Goal: Use online tool/utility: Utilize a website feature to perform a specific function

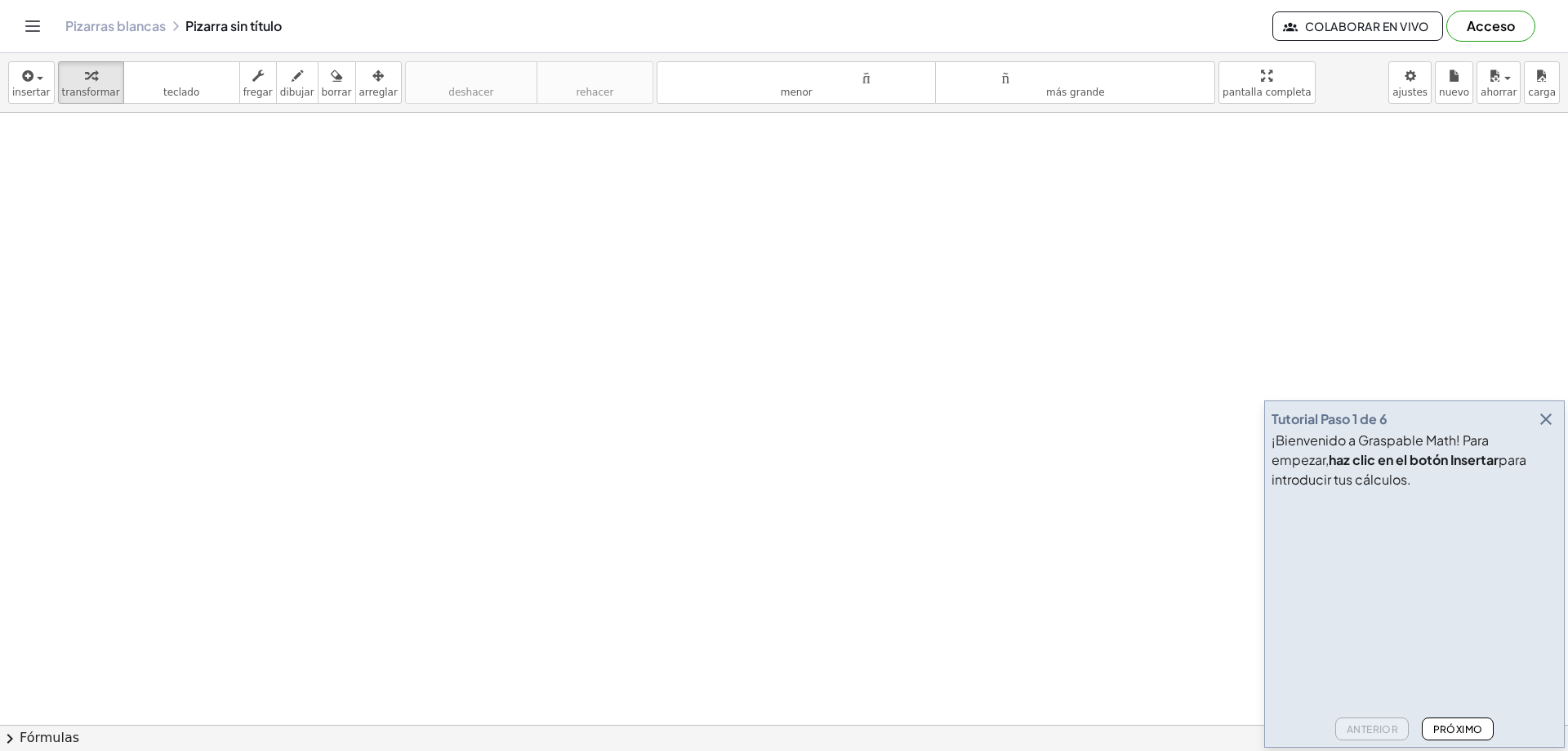
click at [1550, 415] on icon "button" at bounding box center [1546, 419] width 19 height 19
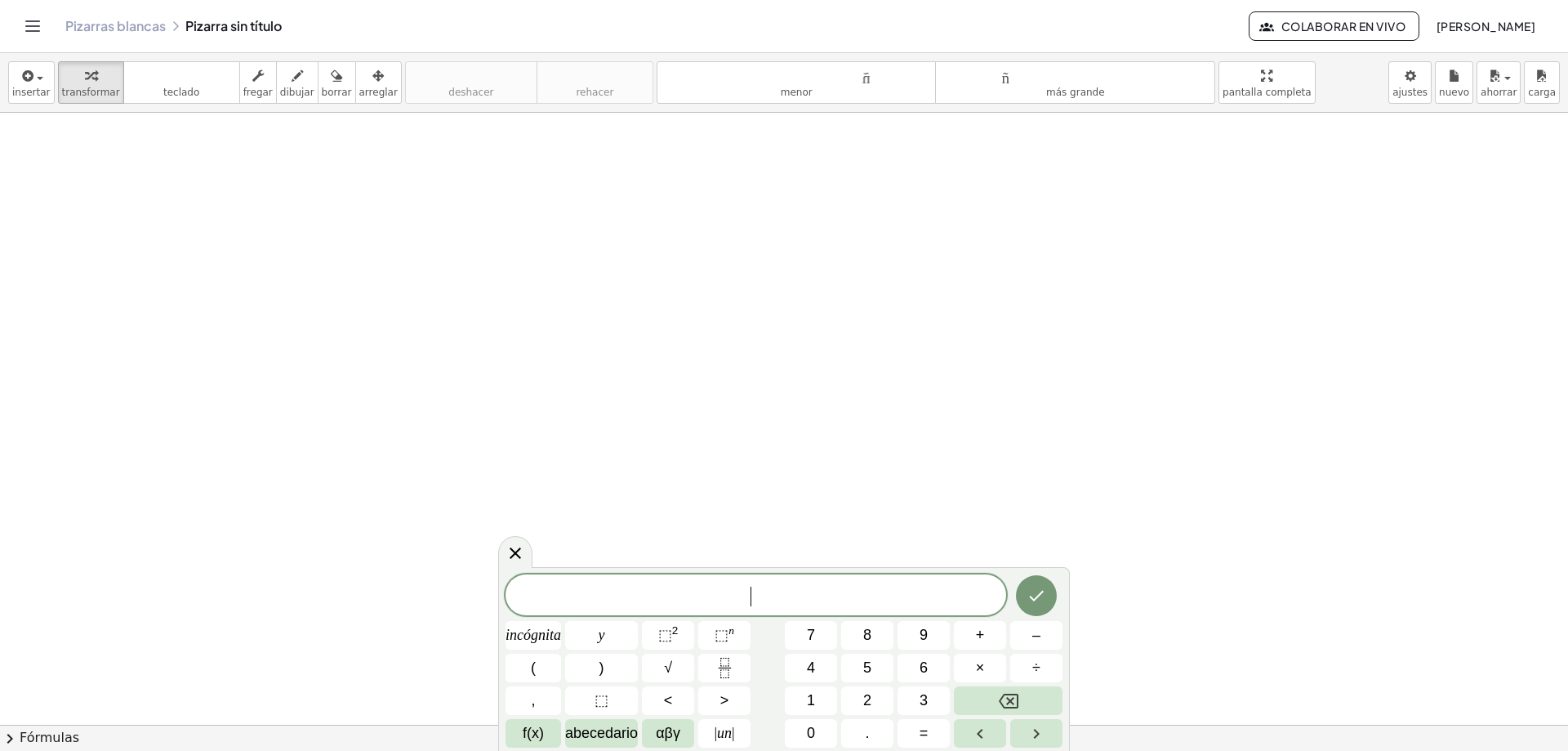
drag, startPoint x: 808, startPoint y: 586, endPoint x: 809, endPoint y: 566, distance: 20.0
click at [809, 566] on body "Actividades matemáticas fáciles de comprender Pizarras blancas Clases Cuenta ve…" at bounding box center [784, 376] width 1568 height 751
click at [561, 621] on div at bounding box center [533, 635] width 55 height 28
drag, startPoint x: 1066, startPoint y: 600, endPoint x: 1070, endPoint y: 553, distance: 47.2
click at [1070, 553] on body "Actividades matemáticas fáciles de comprender Pizarras blancas Clases Cuenta ve…" at bounding box center [784, 376] width 1568 height 751
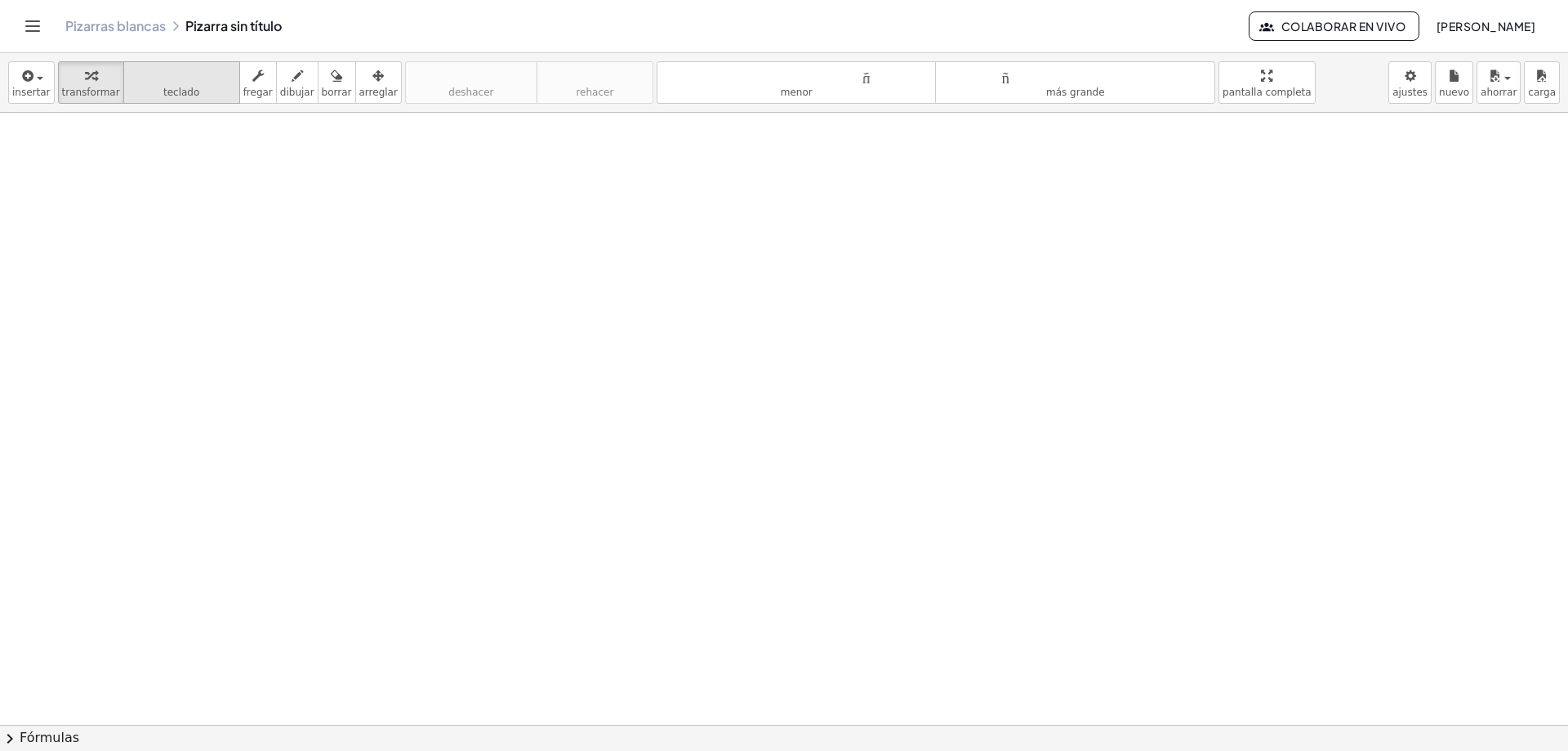
click at [168, 78] on font "teclado" at bounding box center [181, 76] width 109 height 16
click at [168, 81] on font "teclado" at bounding box center [181, 76] width 109 height 16
click at [190, 96] on button "teclado teclado" at bounding box center [181, 82] width 116 height 43
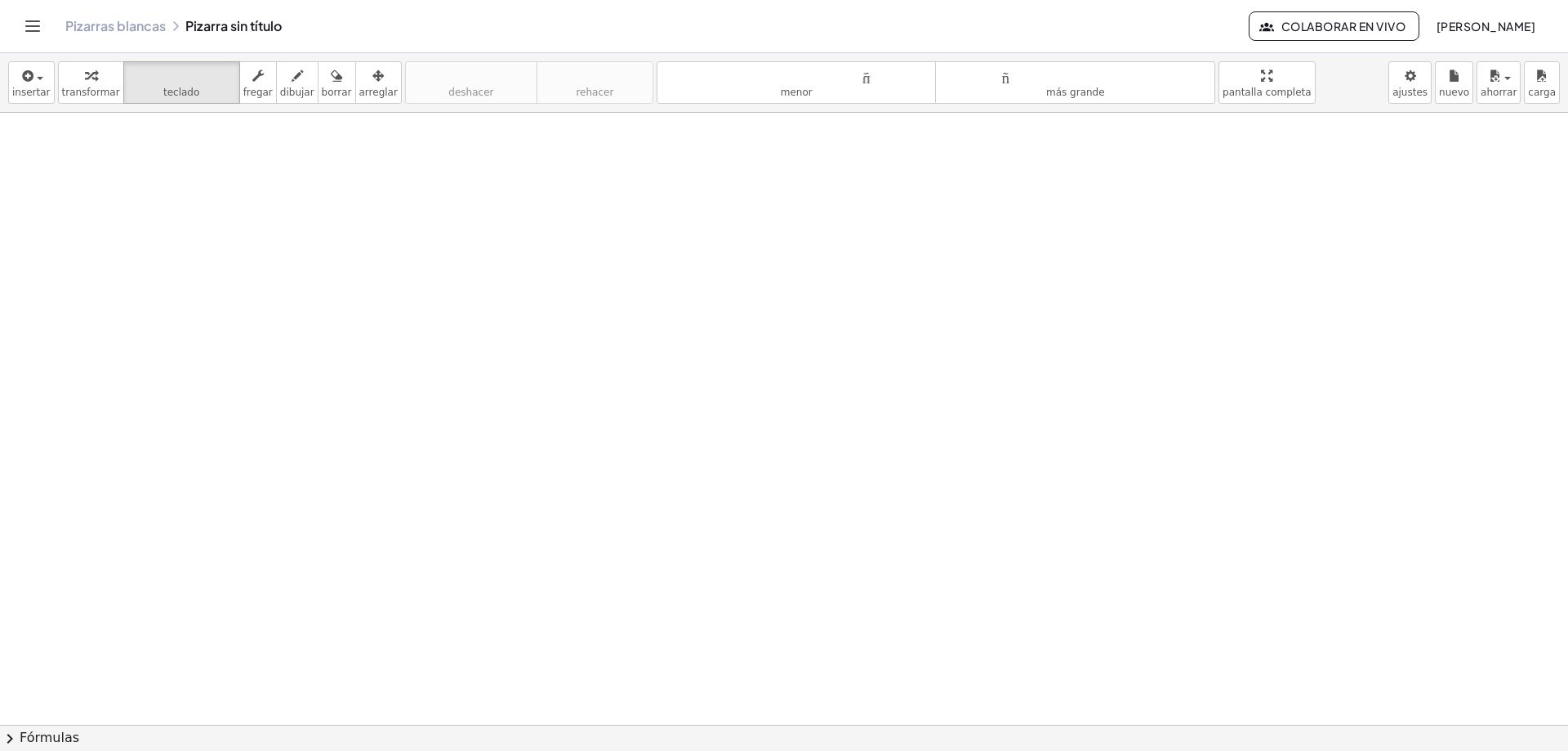
click at [183, 78] on font "teclado" at bounding box center [181, 76] width 109 height 16
click at [21, 92] on font "insertar" at bounding box center [32, 92] width 39 height 12
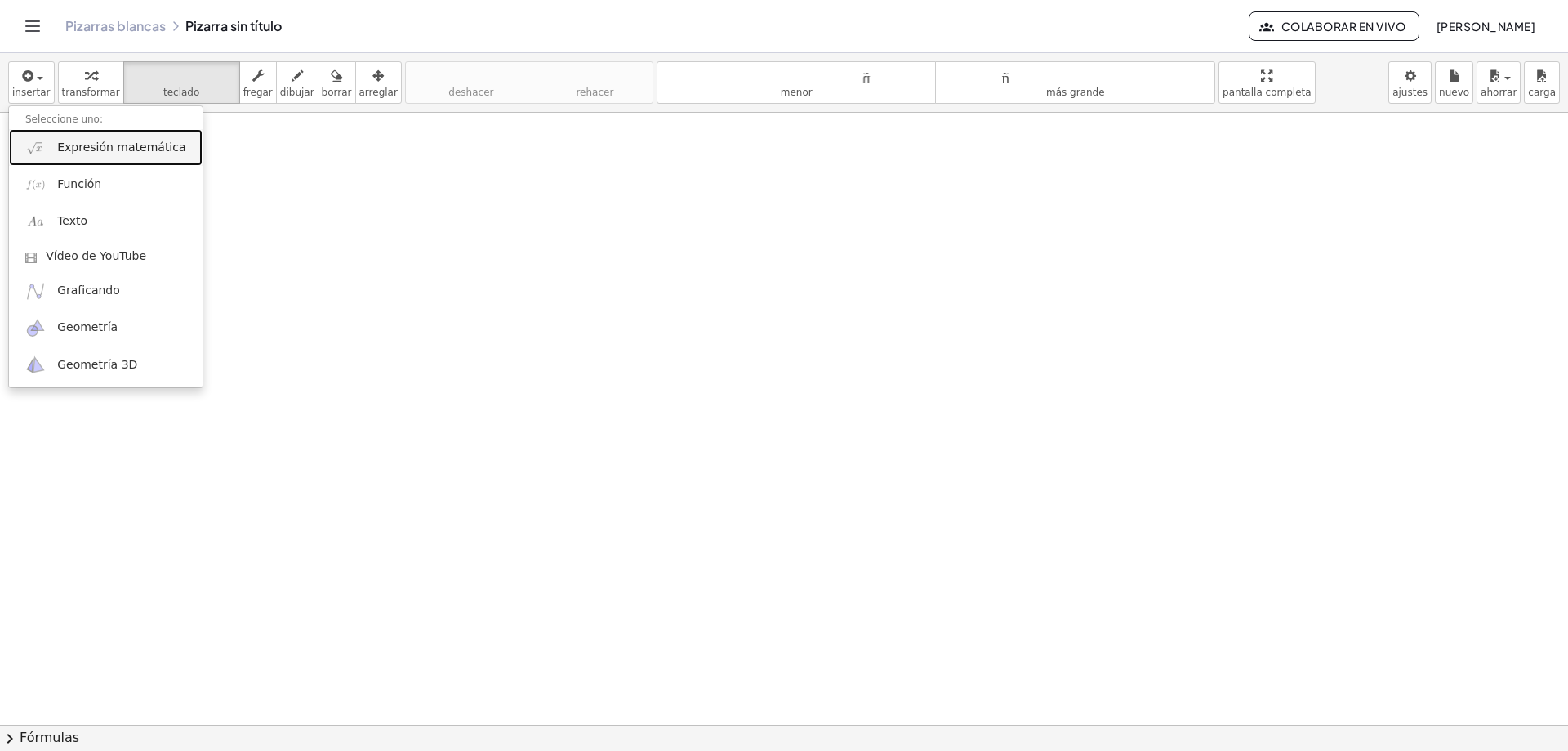
click at [105, 145] on font "Expresión matemática" at bounding box center [121, 147] width 128 height 13
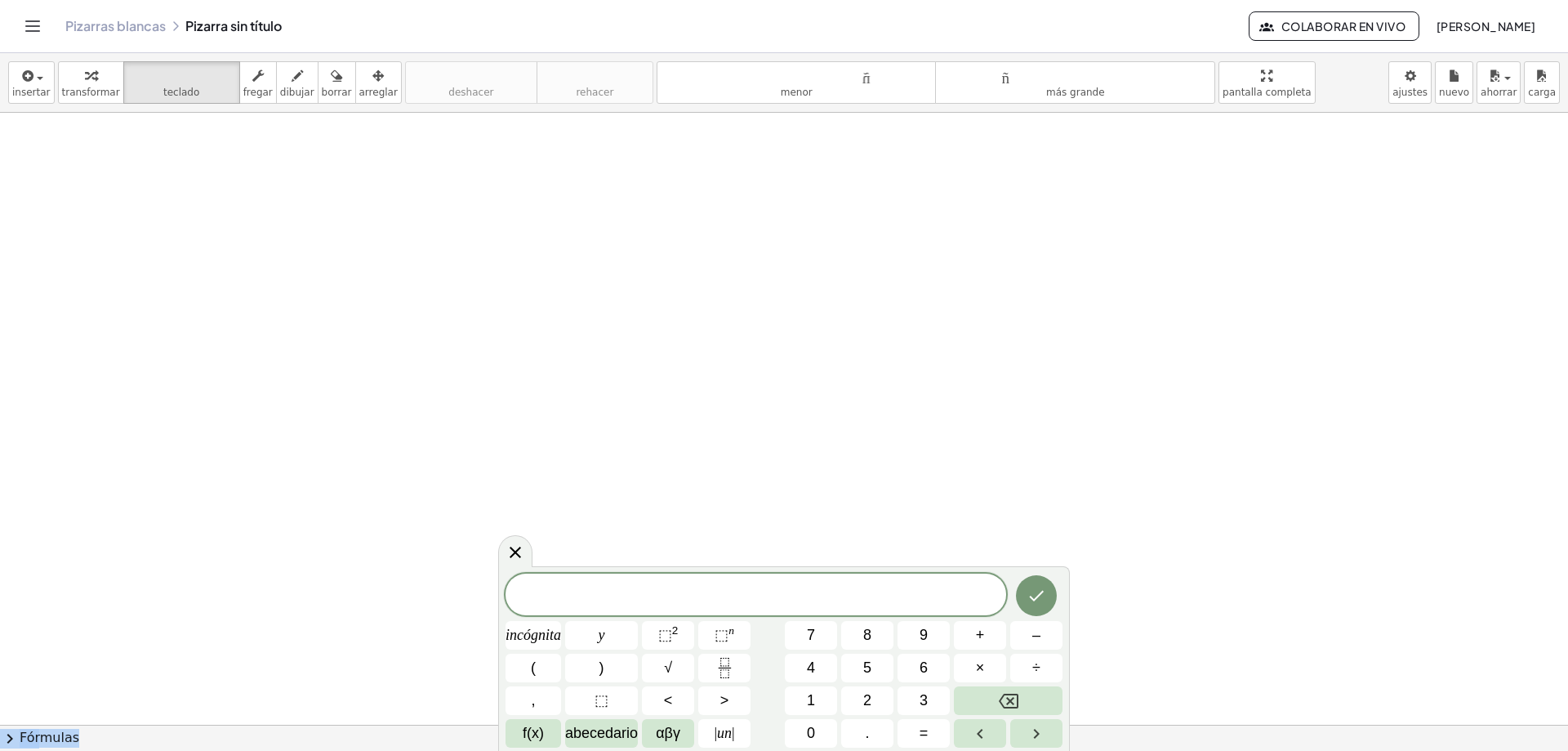
drag, startPoint x: 1061, startPoint y: 577, endPoint x: 1072, endPoint y: 571, distance: 12.5
click at [1072, 571] on body "Actividades matemáticas fáciles de comprender Pizarras blancas Clases Cuenta ve…" at bounding box center [784, 376] width 1568 height 751
click at [529, 669] on button "(" at bounding box center [533, 667] width 55 height 28
drag, startPoint x: 1060, startPoint y: 571, endPoint x: 1073, endPoint y: 504, distance: 68.2
click at [1073, 504] on body "Actividades matemáticas fáciles de comprender Pizarras blancas Clases Cuenta ve…" at bounding box center [784, 376] width 1568 height 751
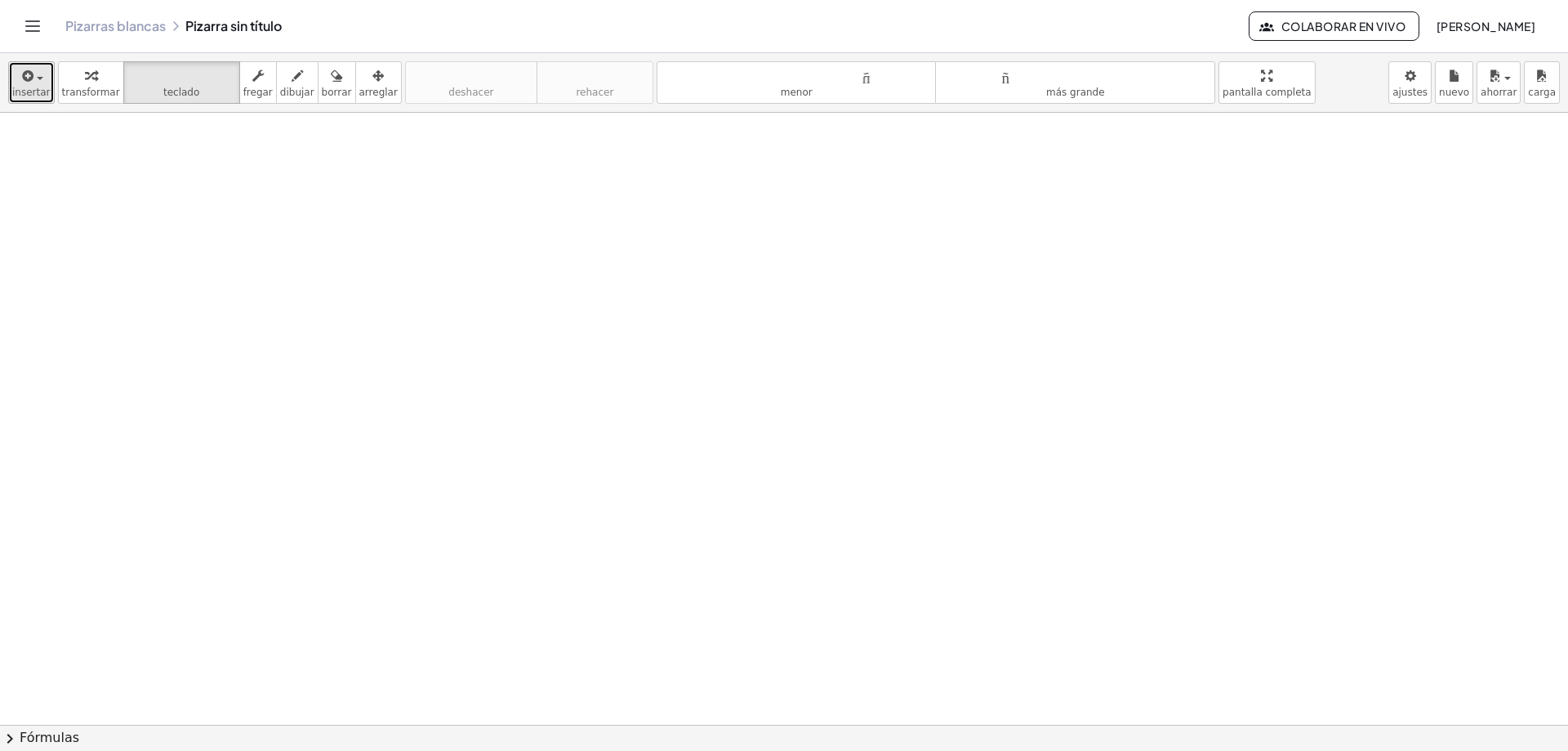
click at [34, 85] on button "insertar" at bounding box center [31, 82] width 47 height 43
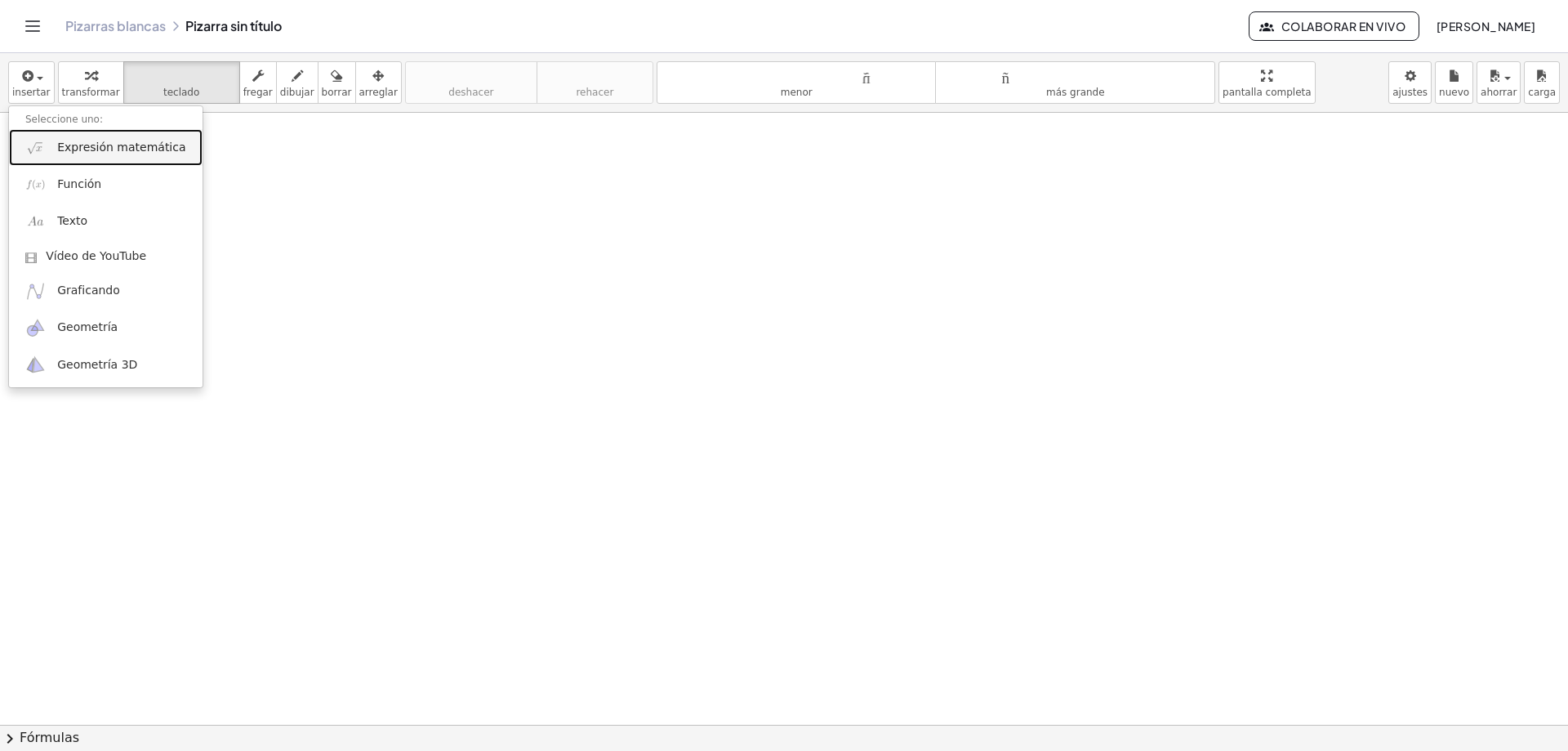
click at [86, 147] on font "Expresión matemática" at bounding box center [121, 147] width 128 height 13
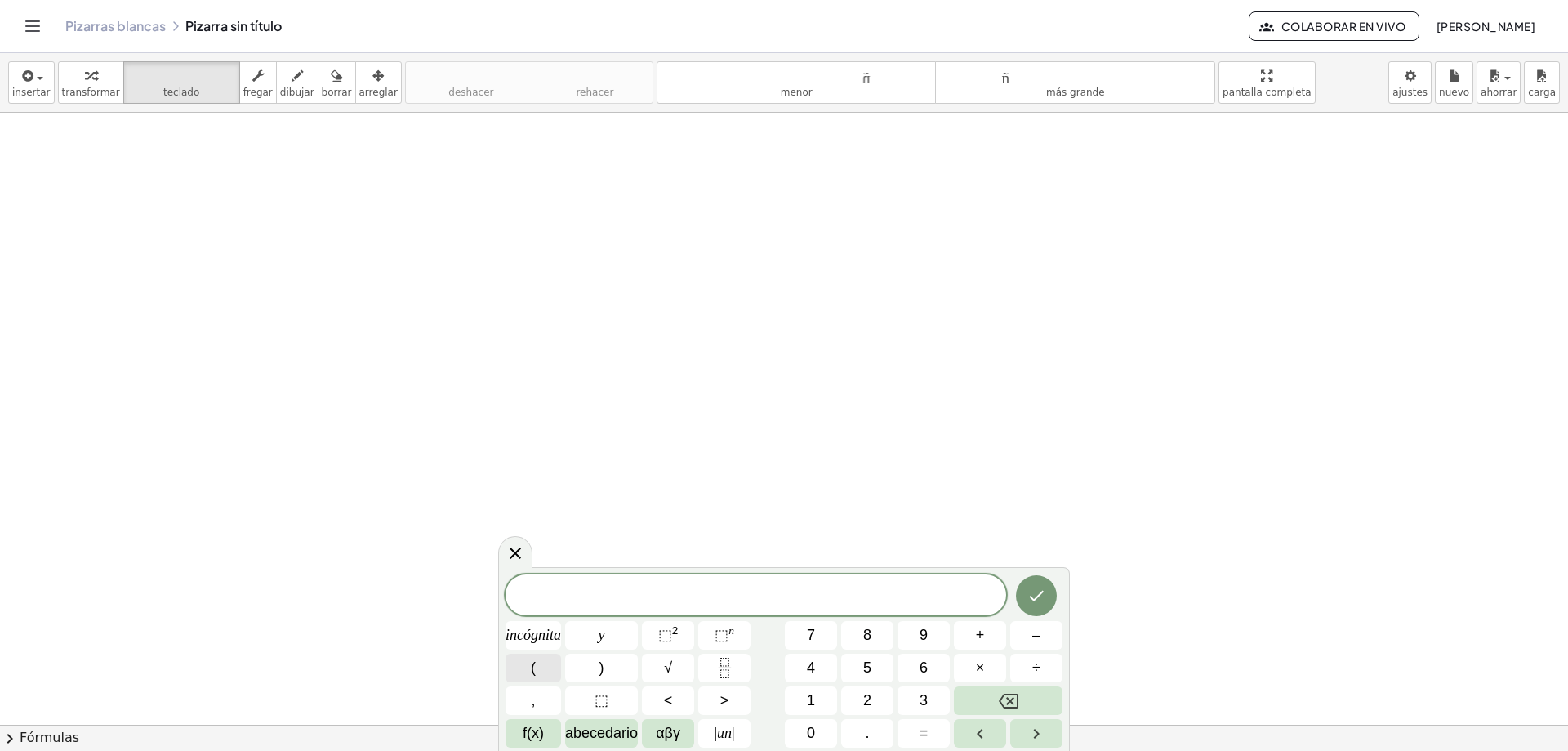
click at [544, 661] on button "(" at bounding box center [533, 667] width 55 height 28
click at [622, 735] on font "abecedario" at bounding box center [602, 733] width 73 height 16
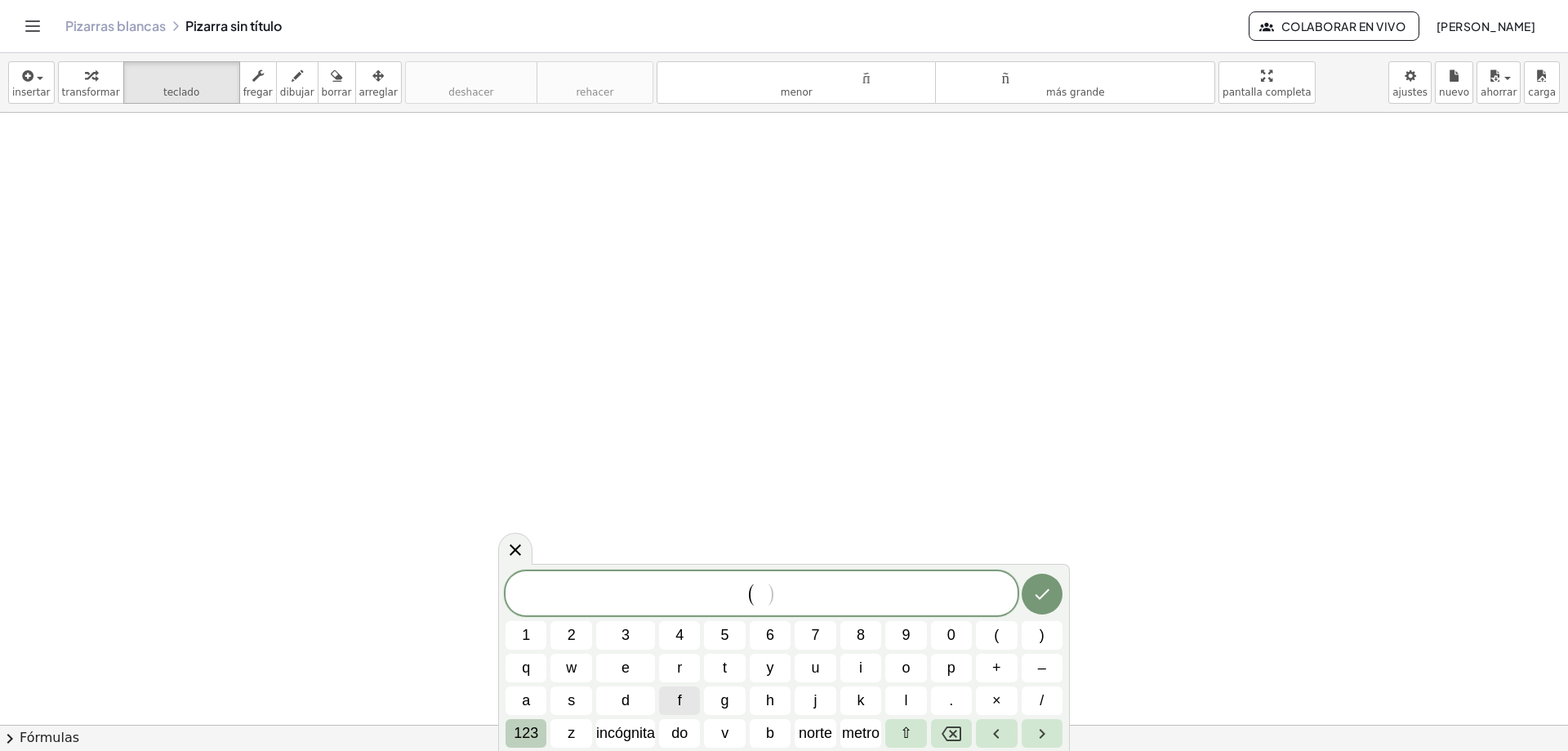
click at [522, 733] on font "123" at bounding box center [525, 733] width 24 height 16
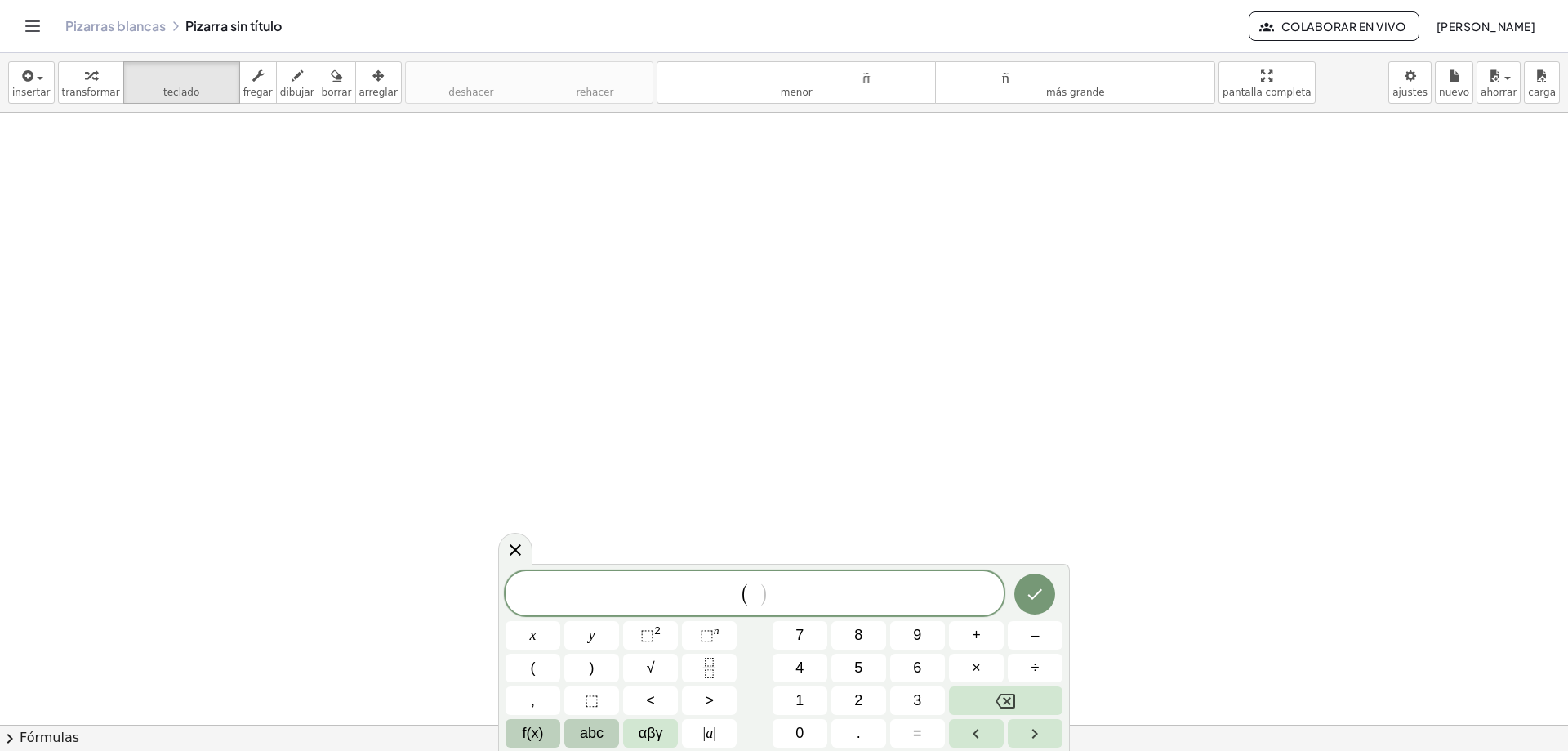
click at [516, 733] on button "f(x)" at bounding box center [533, 733] width 54 height 28
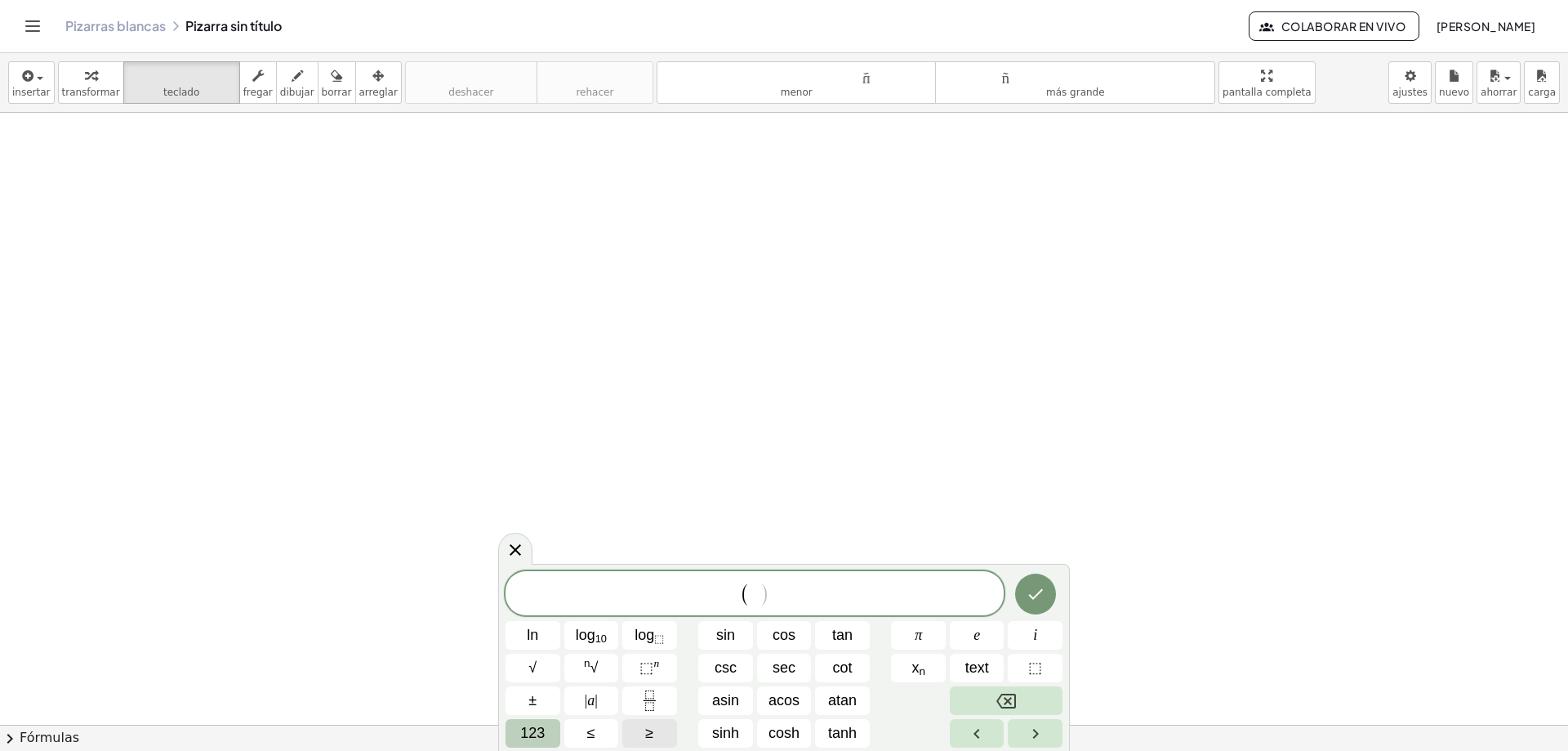
click at [529, 735] on span "123" at bounding box center [532, 733] width 24 height 22
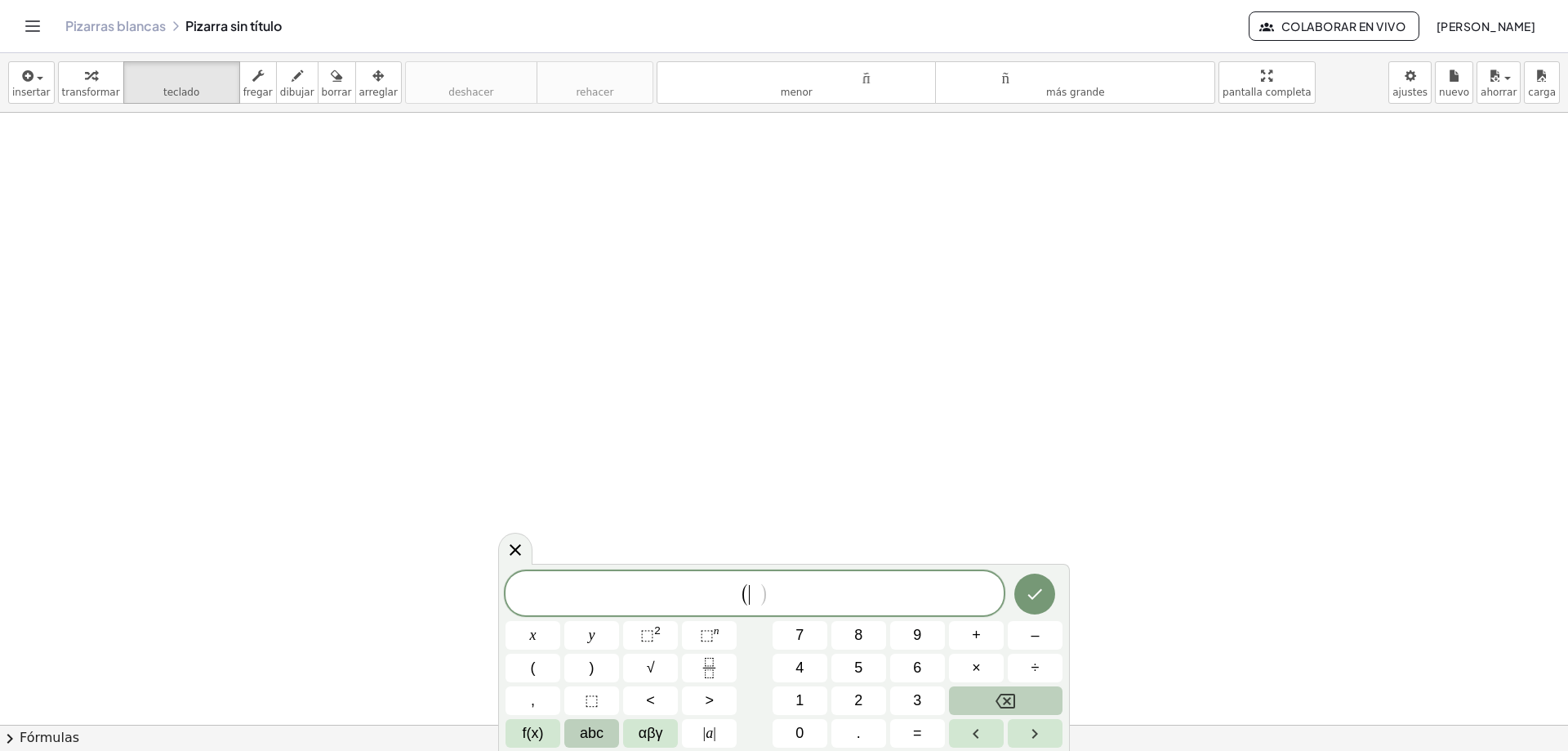
click at [602, 737] on span "abc" at bounding box center [592, 733] width 23 height 22
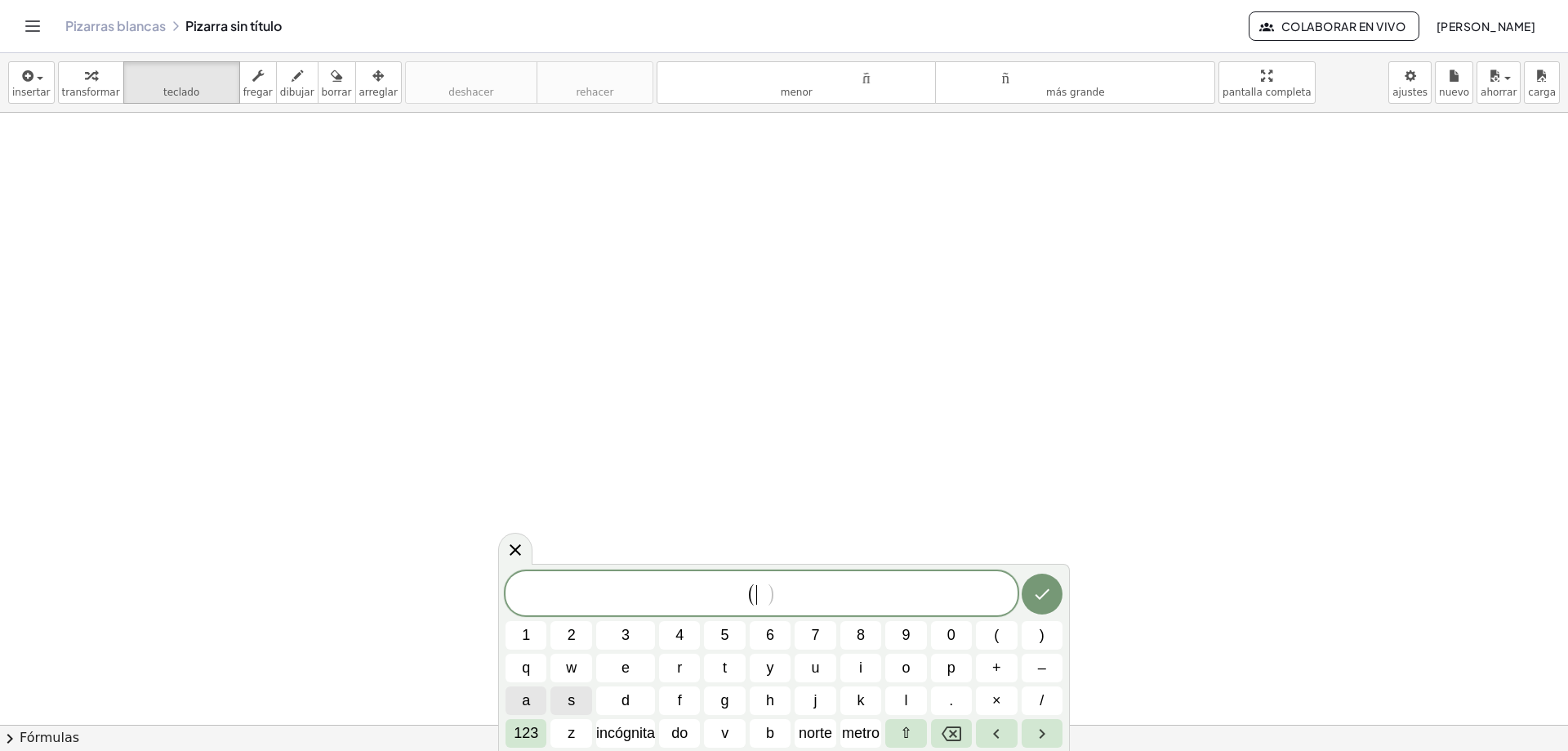
click at [535, 694] on button "a" at bounding box center [526, 700] width 41 height 28
click at [1053, 637] on button ")" at bounding box center [1042, 635] width 41 height 28
click at [803, 598] on span "( a )" at bounding box center [762, 595] width 512 height 27
click at [771, 593] on span ")" at bounding box center [771, 594] width 11 height 23
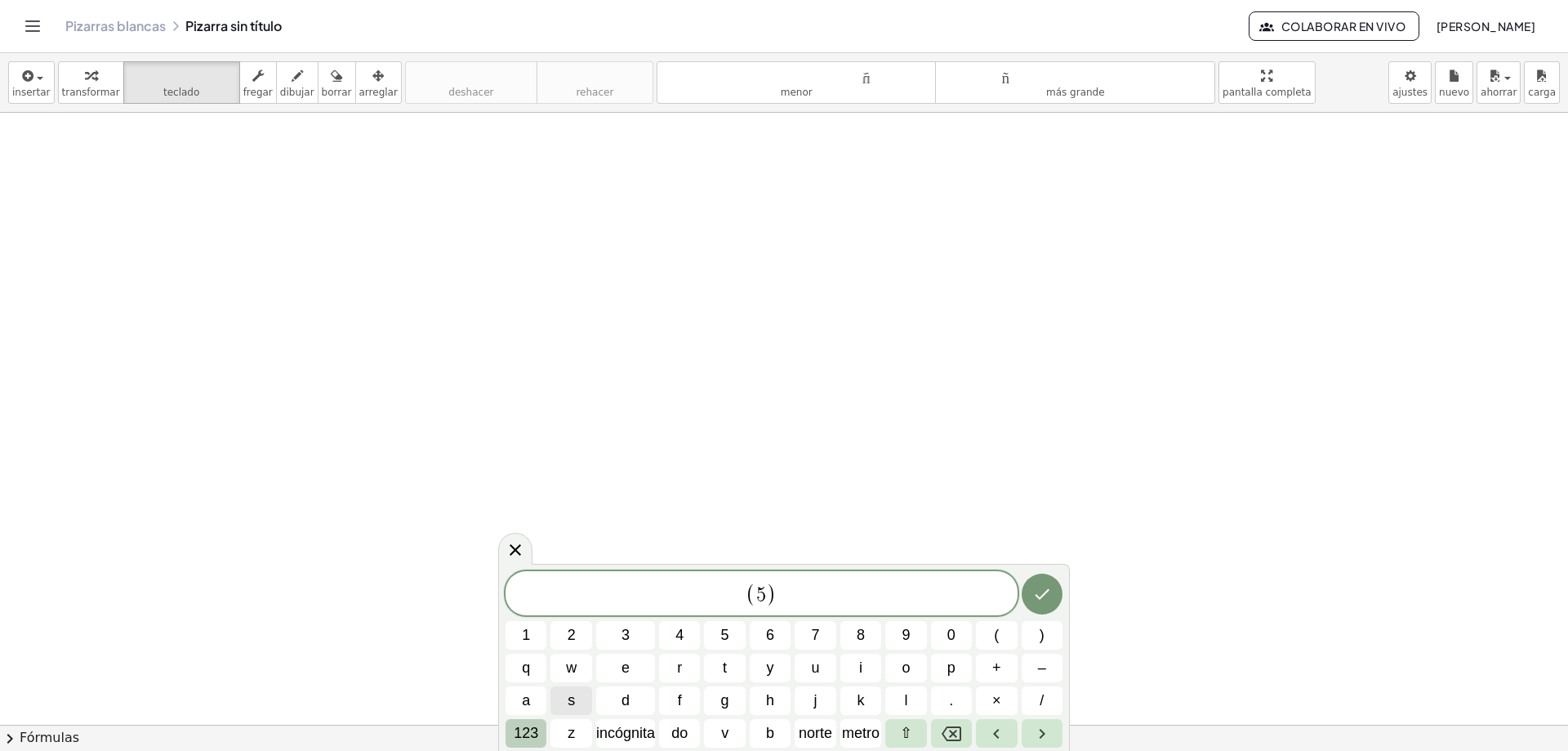
click at [537, 732] on font "123" at bounding box center [525, 733] width 24 height 16
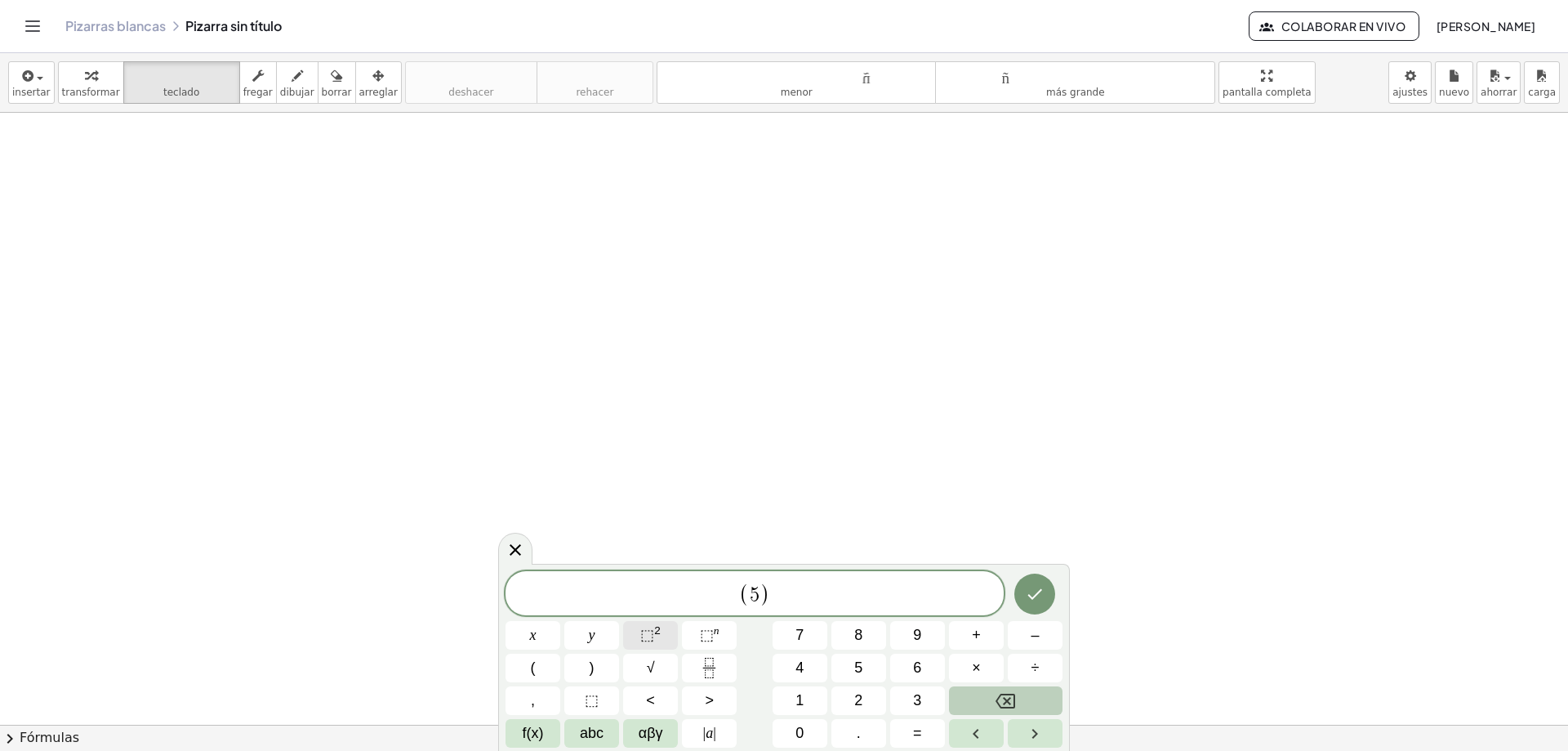
click at [659, 637] on sup "2" at bounding box center [657, 630] width 7 height 13
click at [765, 582] on span ")" at bounding box center [769, 591] width 12 height 31
click at [912, 702] on button "3" at bounding box center [918, 700] width 54 height 28
click at [761, 585] on span "3" at bounding box center [764, 595] width 10 height 19
click at [776, 595] on span ")" at bounding box center [774, 591] width 12 height 31
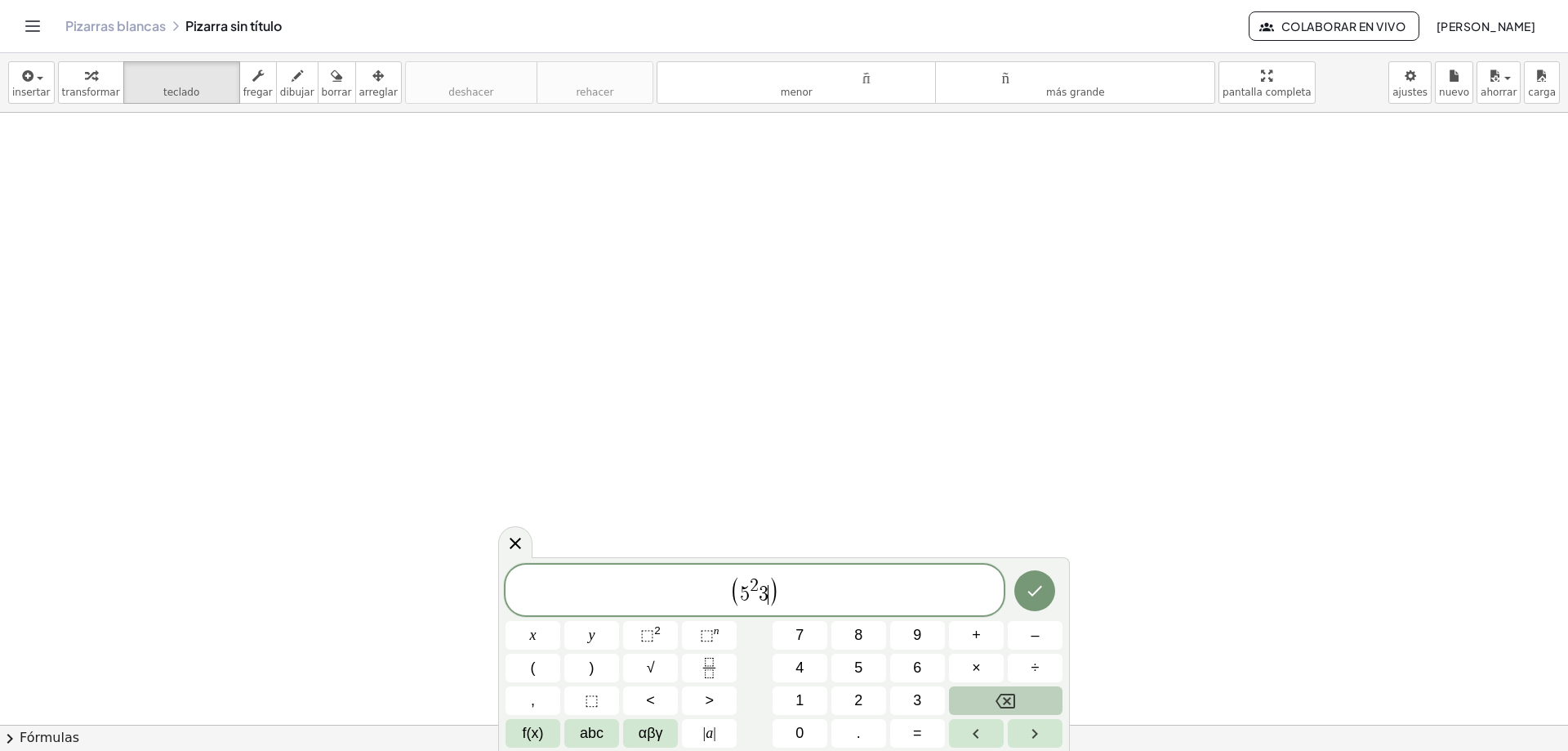
click at [772, 592] on span ")" at bounding box center [774, 591] width 12 height 31
click at [1034, 627] on span "–" at bounding box center [1034, 635] width 8 height 22
click at [906, 697] on button "3" at bounding box center [918, 700] width 54 height 28
click at [1006, 695] on icon "Backspace" at bounding box center [1005, 701] width 19 height 19
click at [598, 726] on span "abc" at bounding box center [592, 733] width 23 height 22
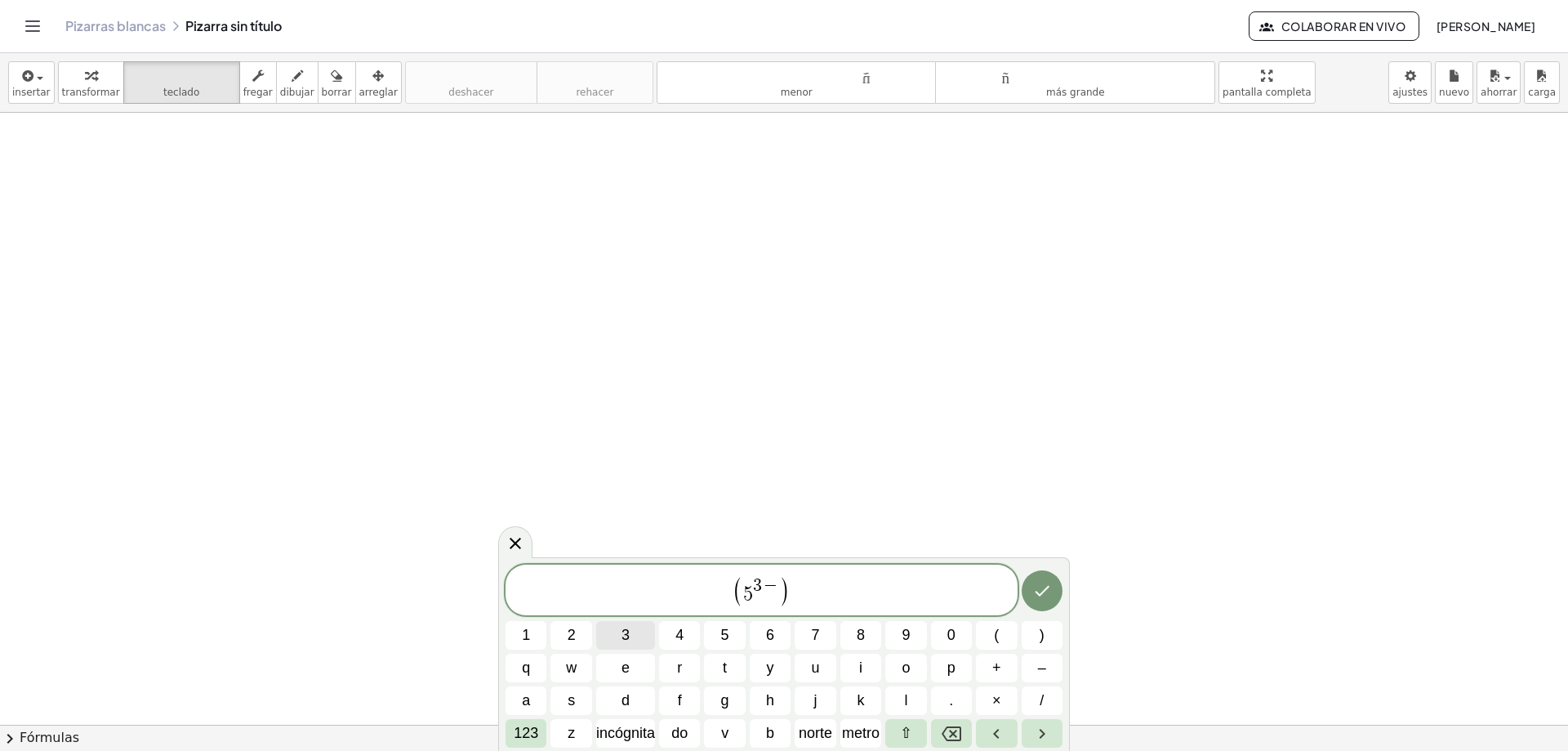
click at [617, 633] on button "3" at bounding box center [626, 635] width 59 height 28
click at [994, 738] on icon "Flecha izquierda" at bounding box center [996, 734] width 19 height 19
click at [785, 585] on span ")" at bounding box center [789, 591] width 12 height 31
click at [990, 704] on button "×" at bounding box center [996, 700] width 41 height 28
click at [963, 730] on button "Retroceso" at bounding box center [952, 733] width 41 height 28
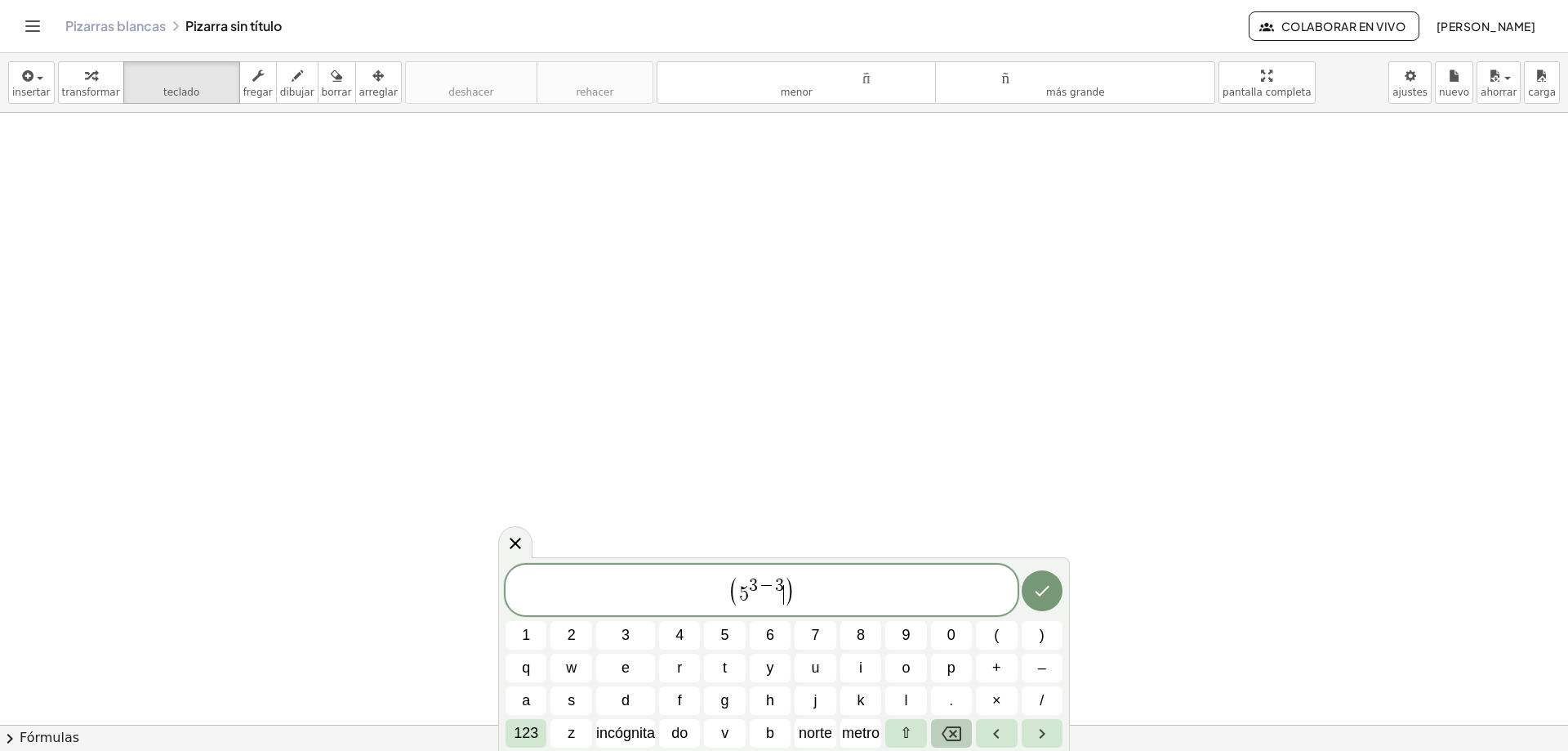
click at [963, 730] on button "Retroceso" at bounding box center [952, 733] width 41 height 28
click at [527, 728] on font "123" at bounding box center [525, 733] width 24 height 16
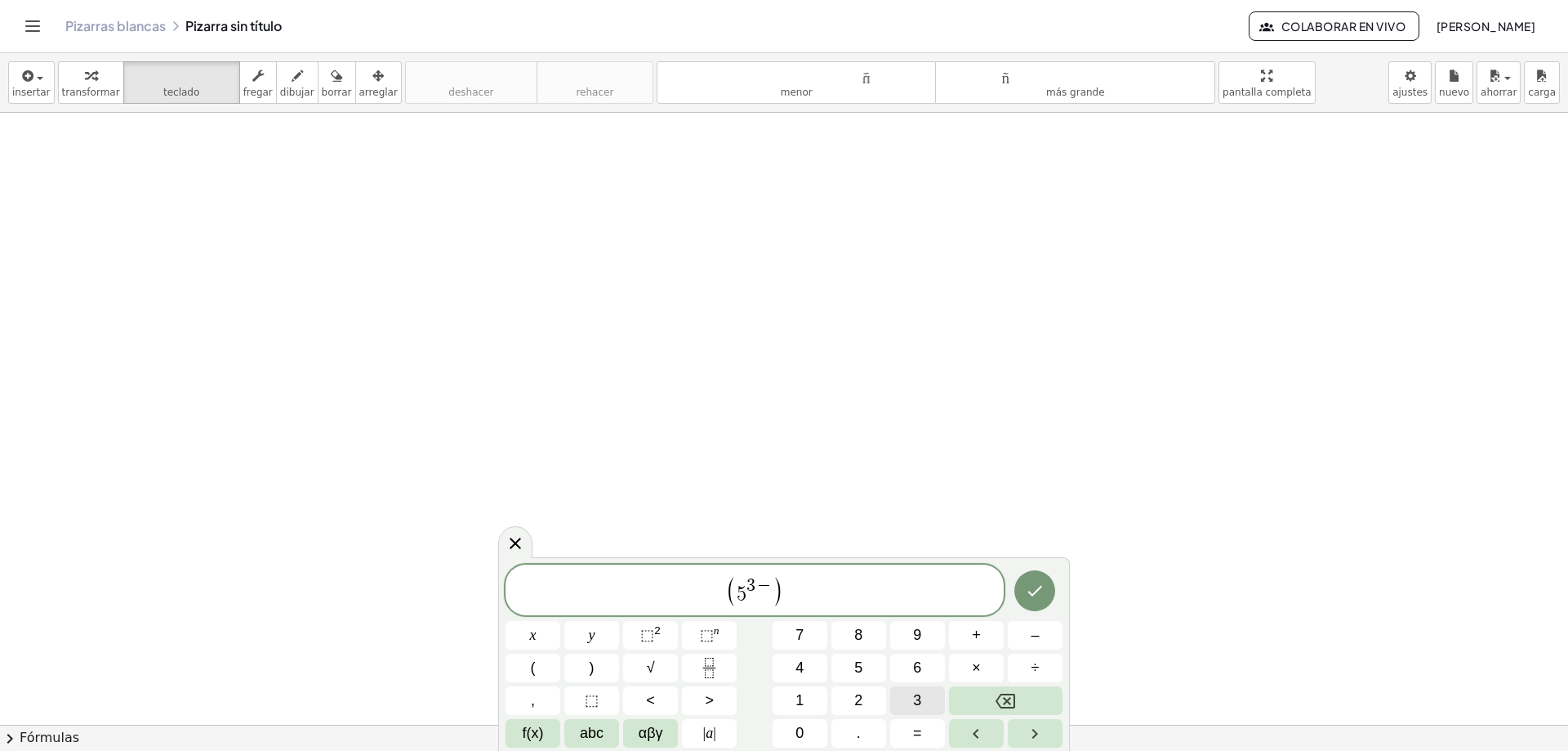
click at [927, 695] on button "3" at bounding box center [918, 700] width 54 height 28
click at [1015, 697] on icon "Backspace" at bounding box center [1005, 701] width 19 height 15
click at [649, 731] on span "αβγ" at bounding box center [650, 733] width 24 height 22
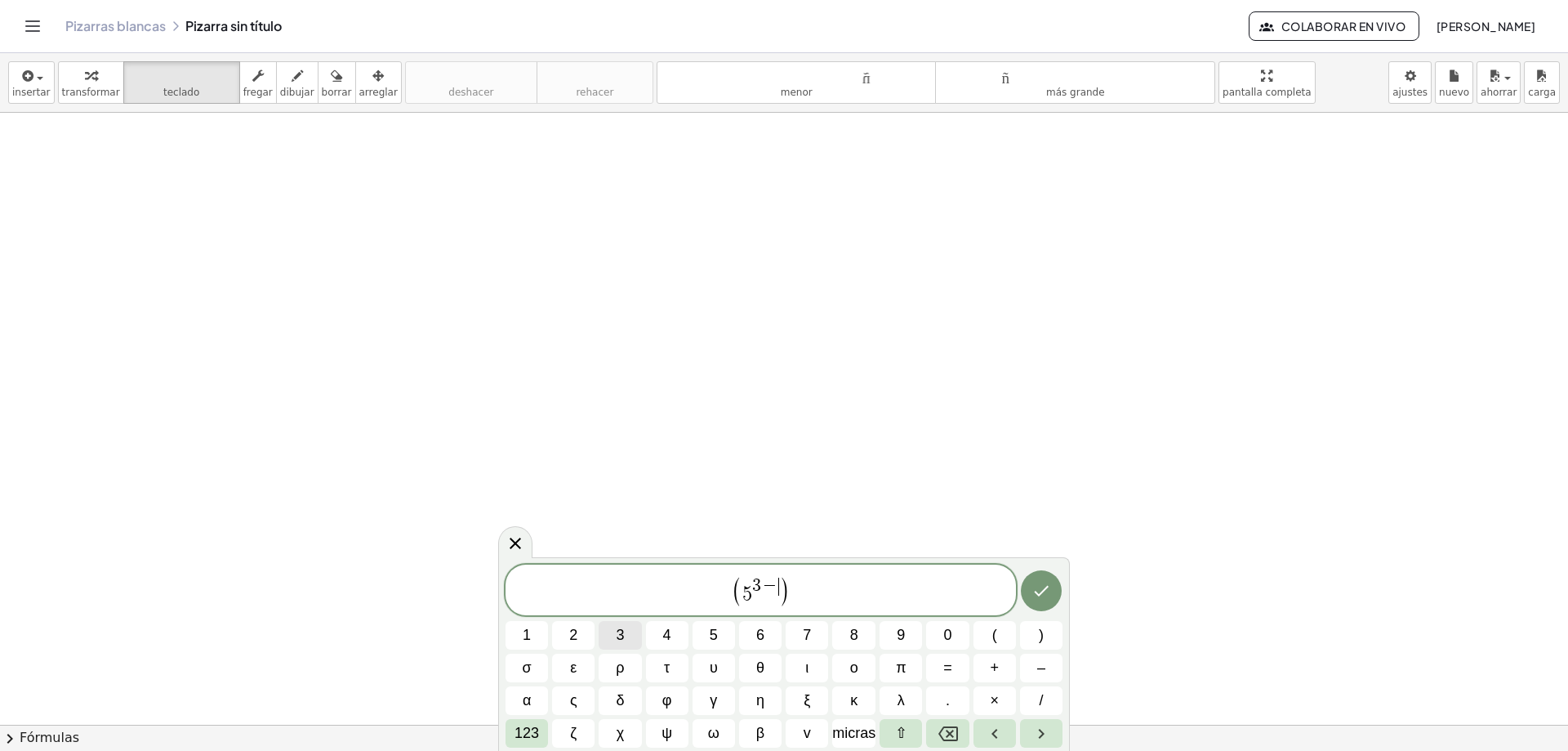
click at [615, 630] on button "3" at bounding box center [620, 635] width 43 height 28
click at [999, 702] on button "×" at bounding box center [995, 700] width 43 height 28
click at [847, 731] on font "micras" at bounding box center [854, 733] width 44 height 16
click at [999, 699] on button "×" at bounding box center [995, 700] width 43 height 28
click at [897, 726] on font "⇧" at bounding box center [901, 733] width 13 height 16
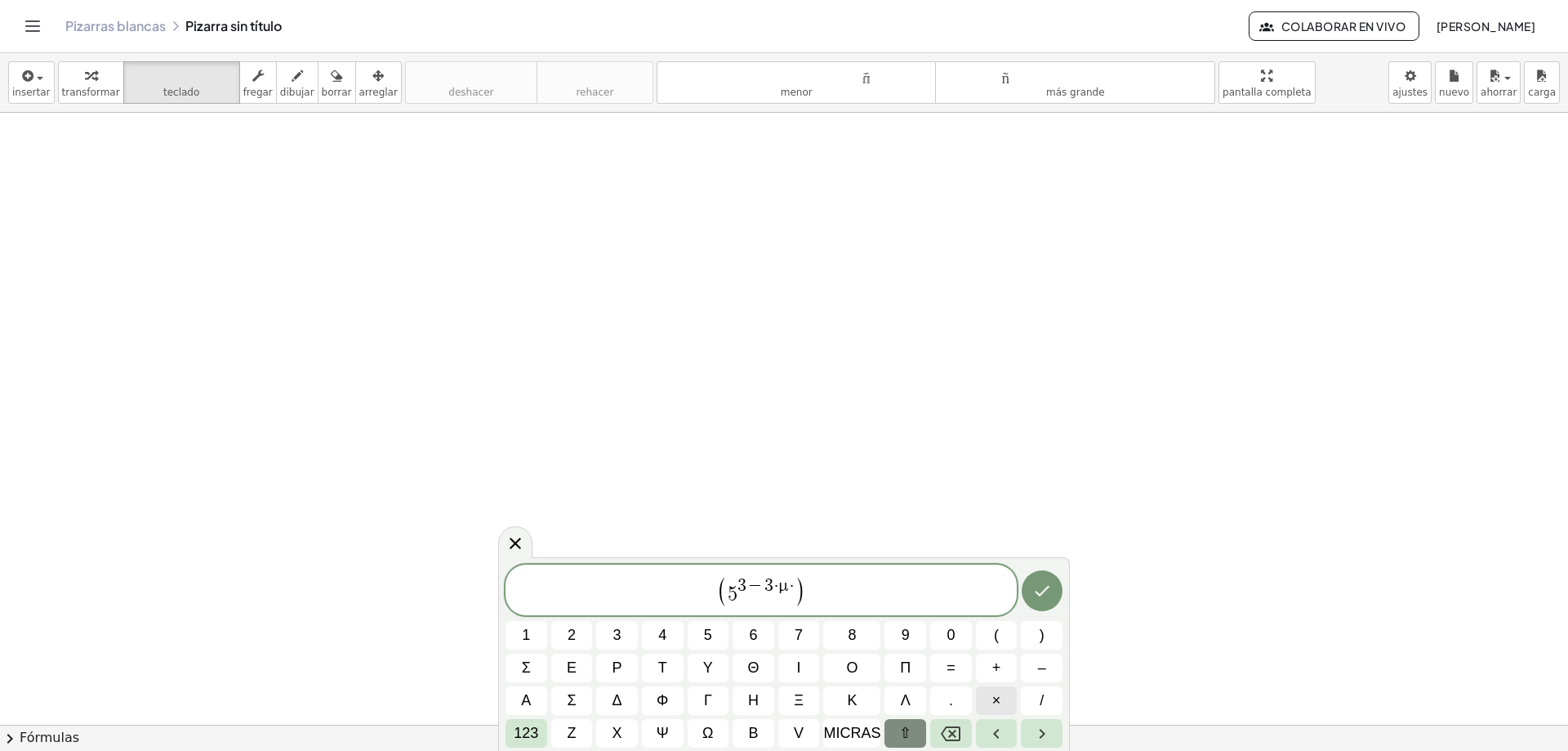
click at [994, 700] on span "×" at bounding box center [996, 700] width 9 height 22
click at [996, 699] on span "×" at bounding box center [996, 700] width 9 height 22
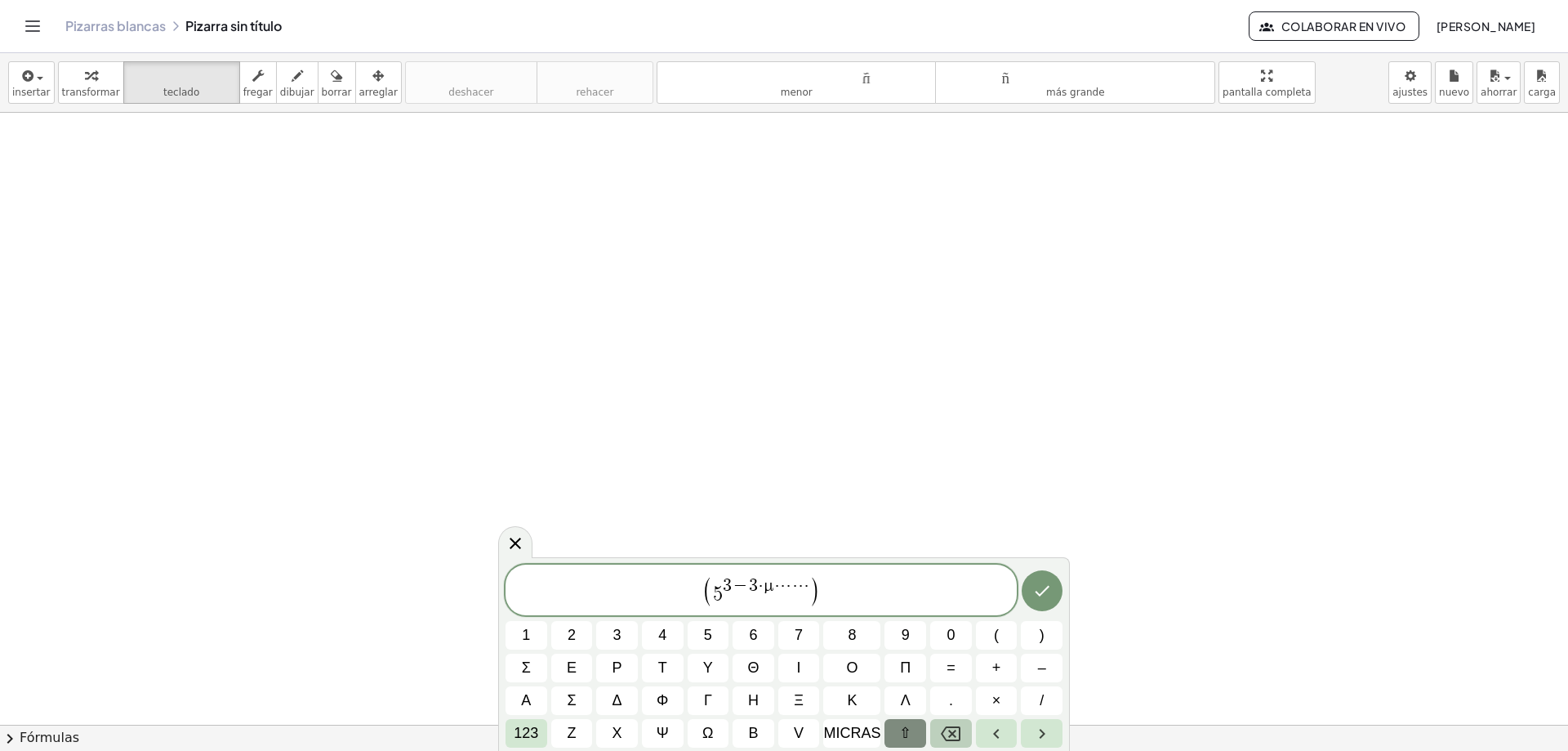
click at [959, 729] on icon "Retroceso" at bounding box center [951, 734] width 19 height 19
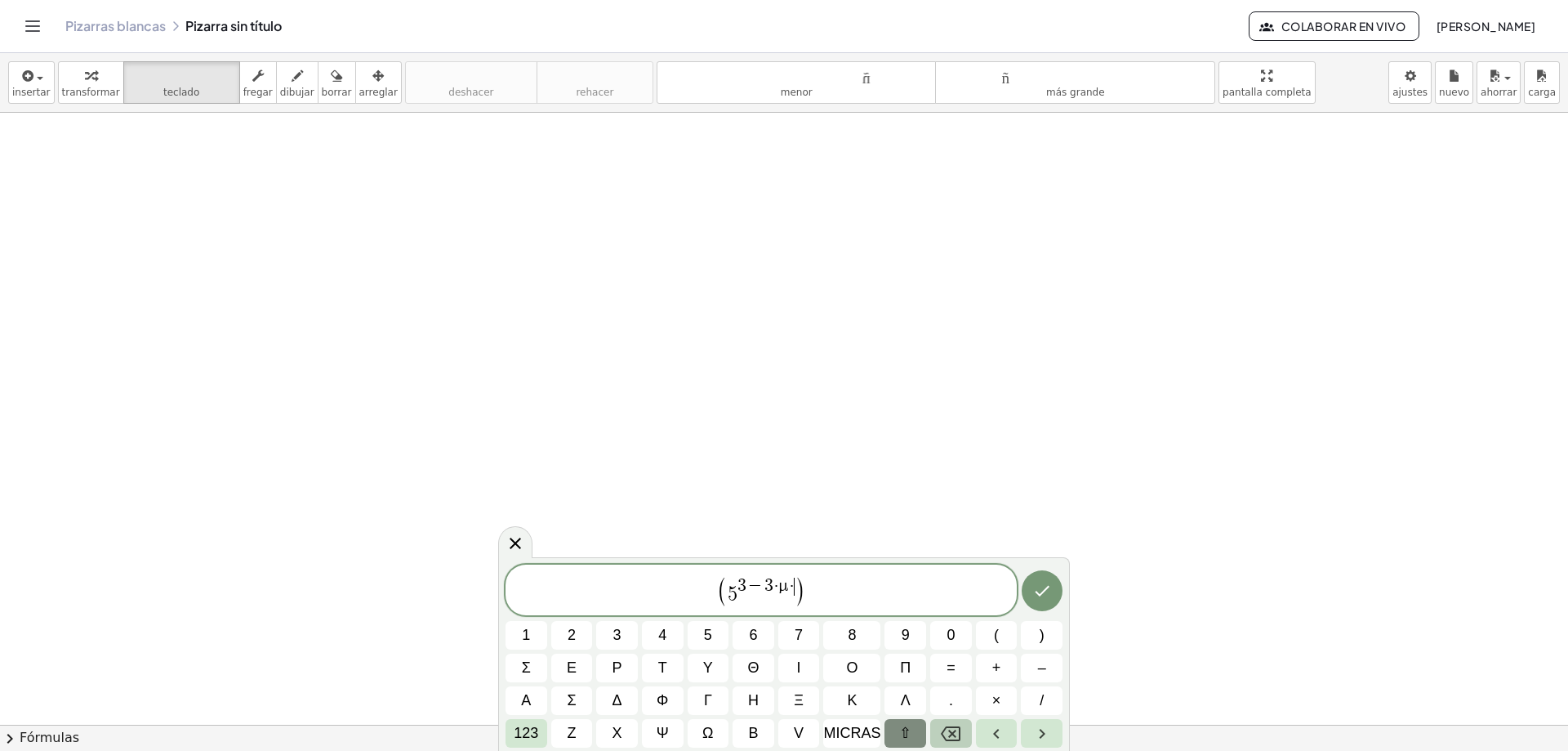
click at [959, 729] on icon "Retroceso" at bounding box center [951, 734] width 19 height 19
click at [538, 738] on font "123" at bounding box center [525, 733] width 24 height 16
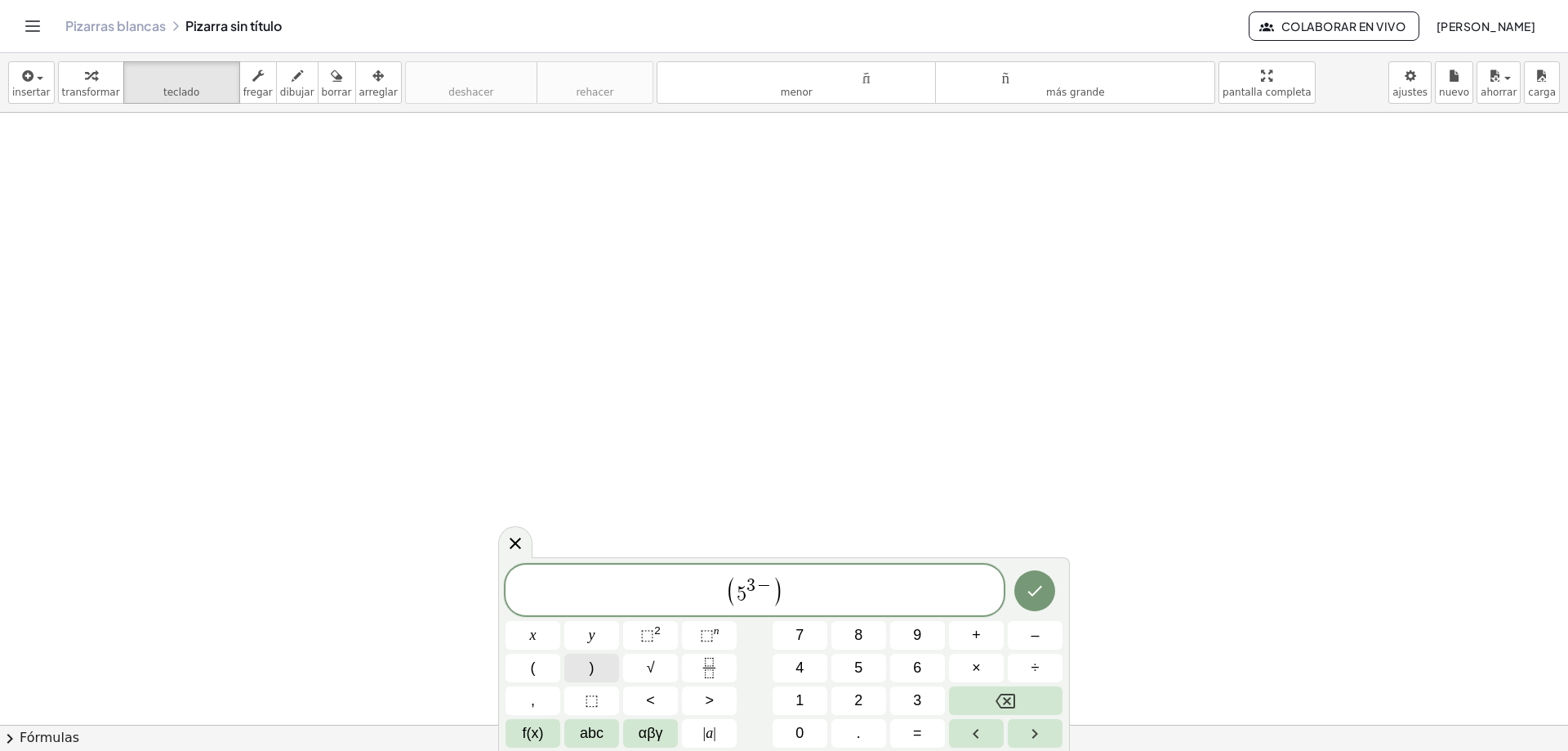
click at [598, 669] on button ")" at bounding box center [592, 667] width 54 height 28
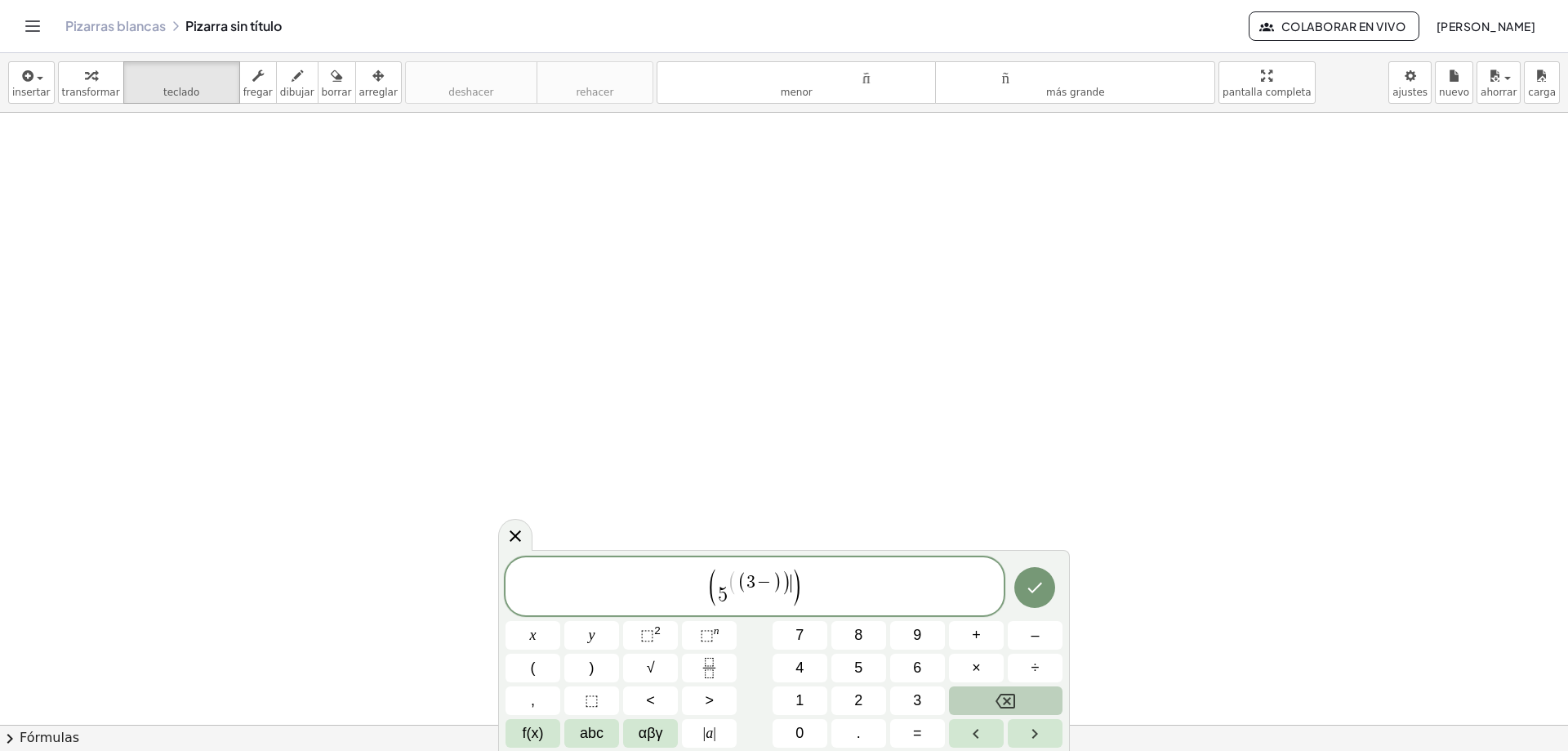
click at [1007, 697] on icon "Backspace" at bounding box center [1005, 701] width 19 height 19
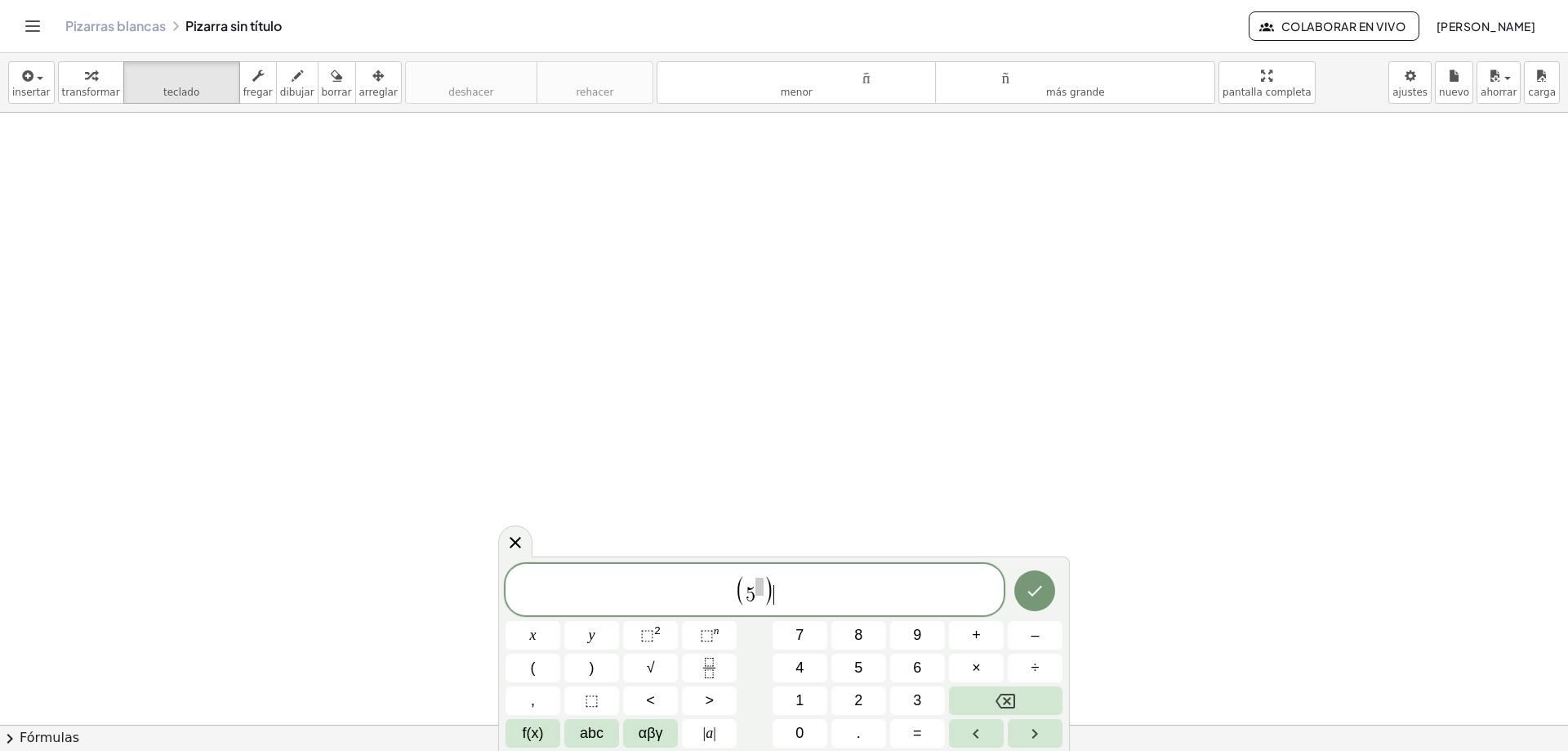
click at [802, 602] on span "( 5 ) ​" at bounding box center [755, 590] width 499 height 34
click at [768, 602] on span ")" at bounding box center [769, 590] width 12 height 31
click at [762, 589] on span at bounding box center [760, 586] width 8 height 18
click at [594, 732] on span "abc" at bounding box center [592, 733] width 23 height 22
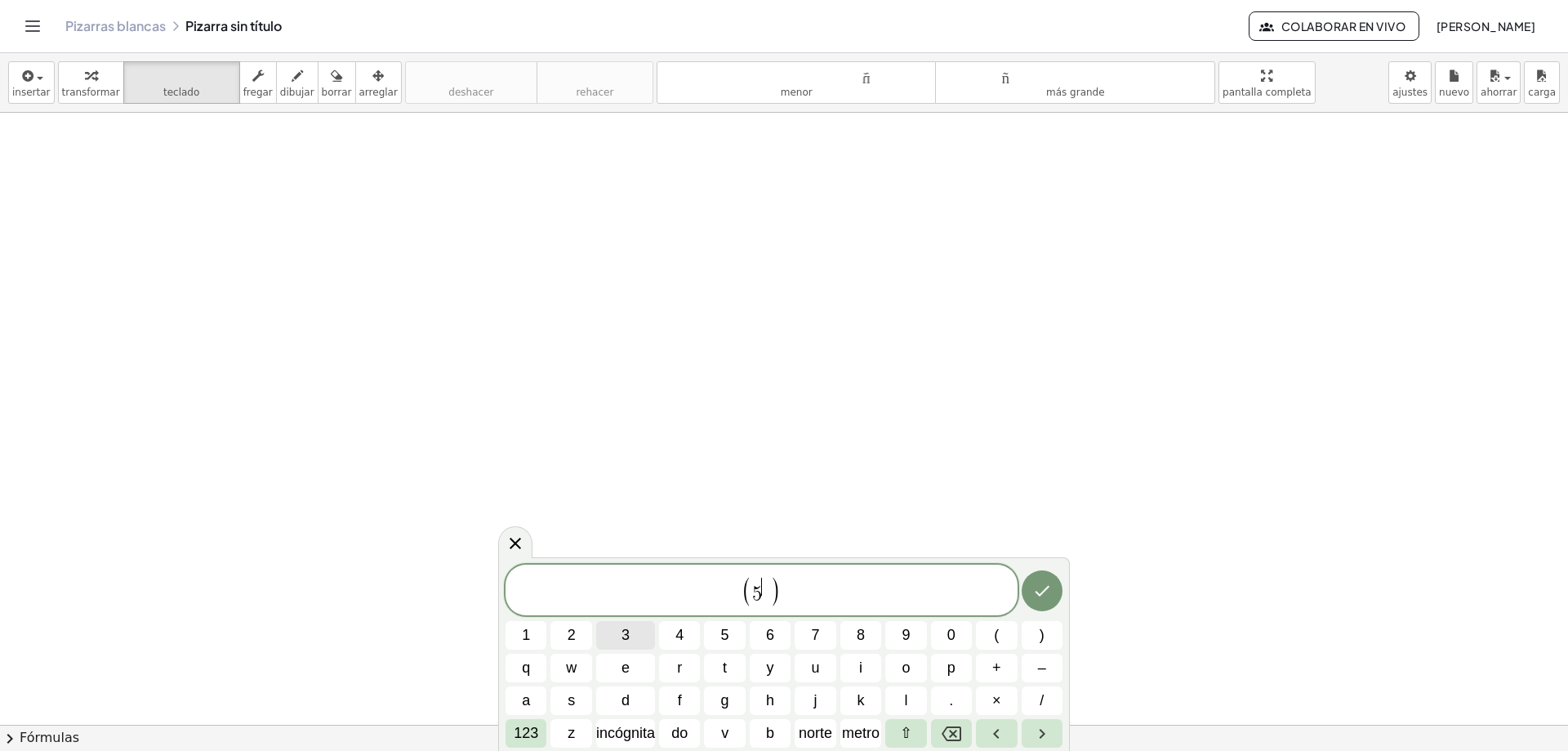
click at [633, 630] on button "3" at bounding box center [626, 635] width 59 height 28
click at [1036, 669] on button "–" at bounding box center [1042, 667] width 41 height 28
click at [535, 731] on font "123" at bounding box center [525, 733] width 24 height 16
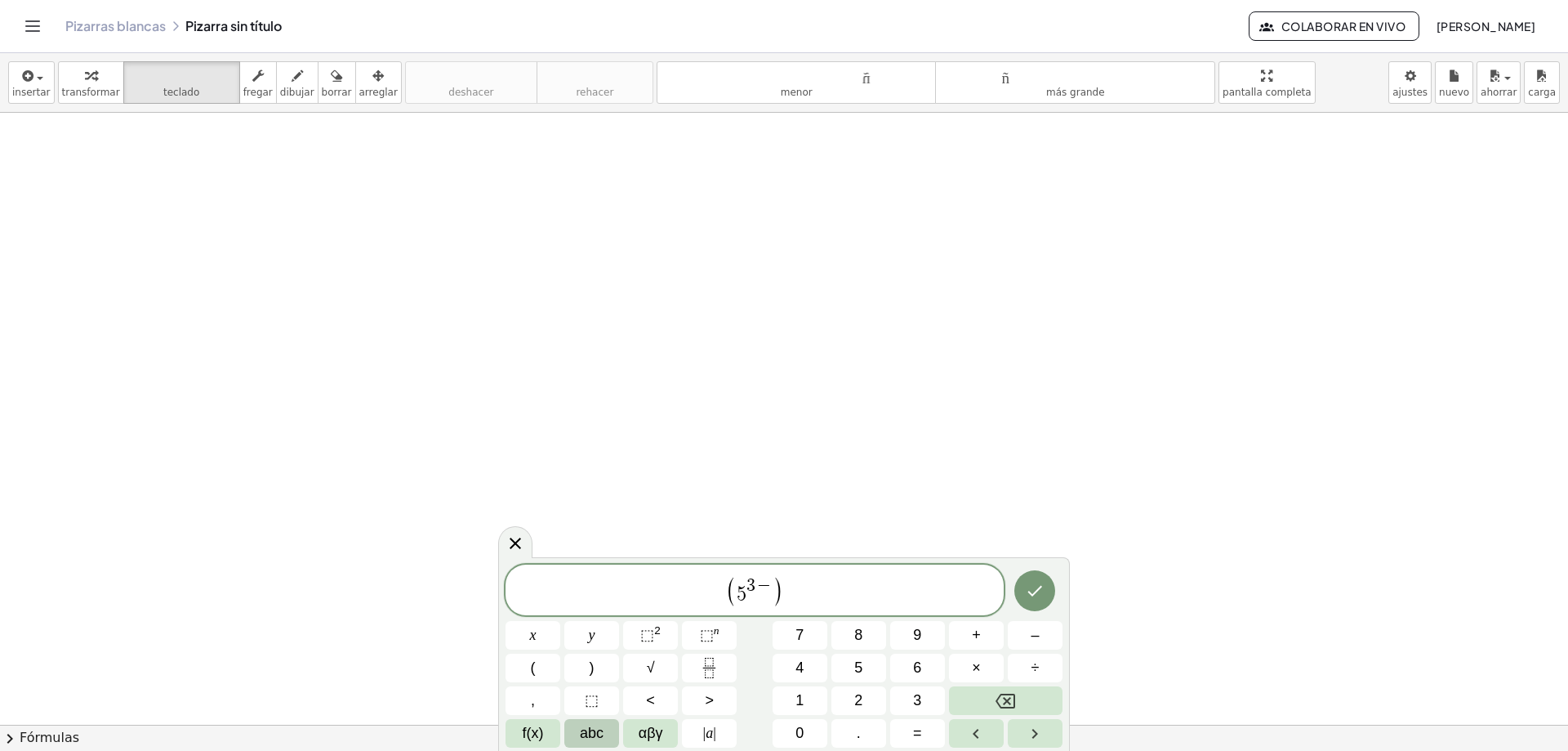
click at [590, 731] on span "abc" at bounding box center [592, 733] width 23 height 22
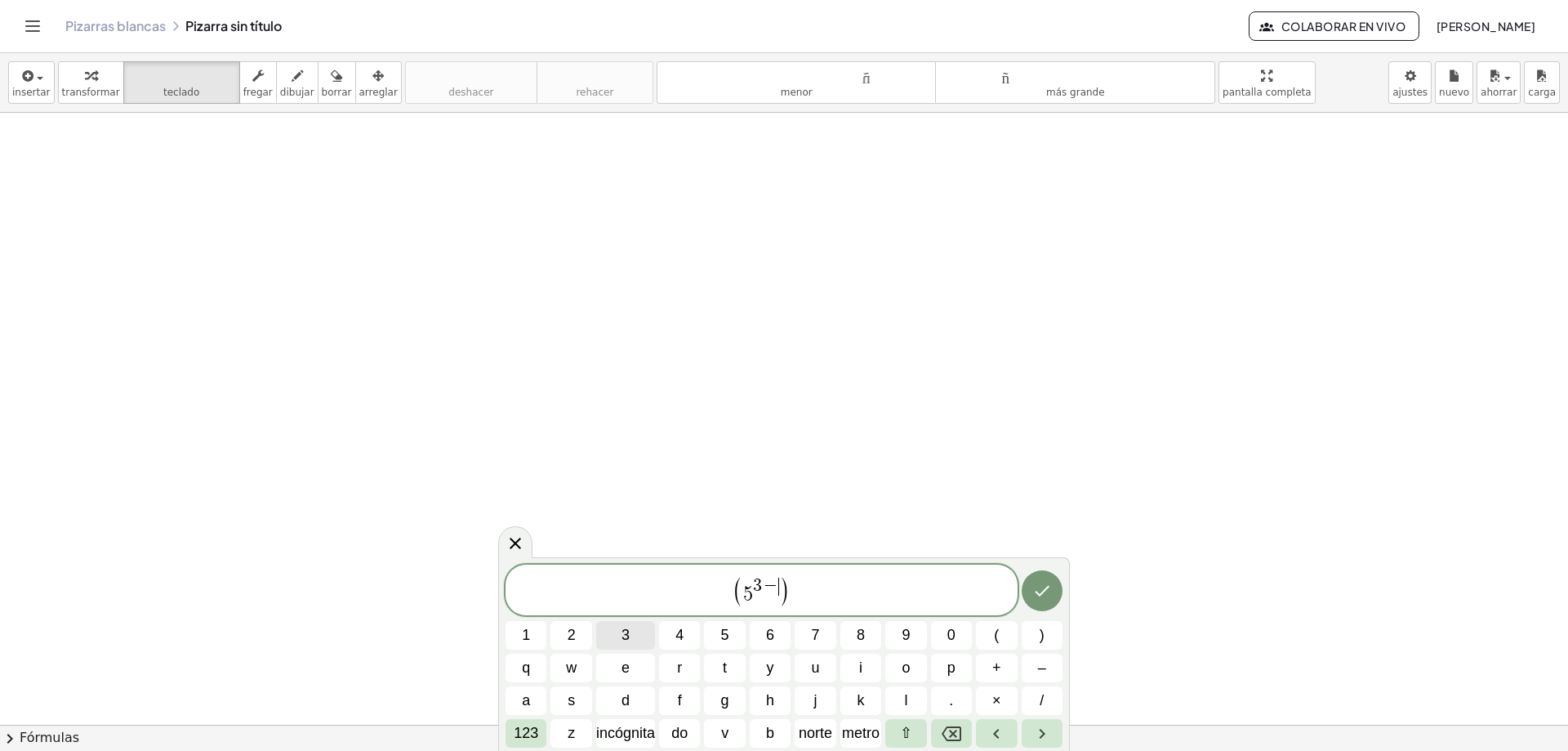
click at [628, 642] on span "3" at bounding box center [626, 635] width 8 height 22
click at [784, 595] on span ")" at bounding box center [789, 591] width 12 height 31
click at [775, 588] on span "3" at bounding box center [779, 585] width 9 height 18
click at [633, 622] on button "3" at bounding box center [626, 635] width 59 height 28
click at [627, 728] on font "incógnita" at bounding box center [626, 733] width 59 height 16
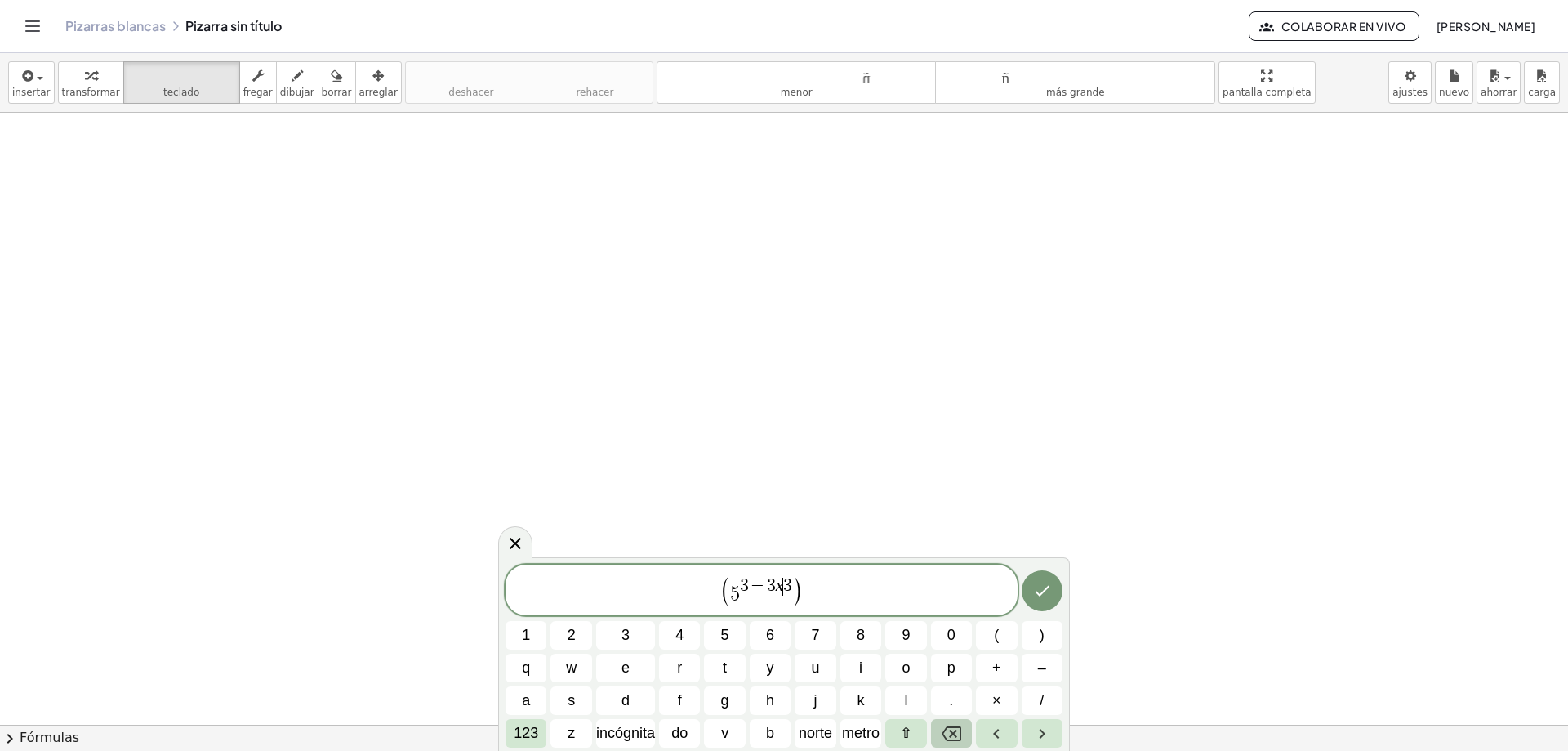
click at [955, 727] on icon "Retroceso" at bounding box center [952, 733] width 19 height 15
click at [954, 727] on icon "Retroceso" at bounding box center [952, 733] width 19 height 15
click at [798, 593] on span "( 5 3 − ​ 3 )" at bounding box center [762, 591] width 512 height 34
click at [789, 586] on span ")" at bounding box center [789, 591] width 12 height 31
click at [788, 585] on span ")" at bounding box center [790, 591] width 12 height 31
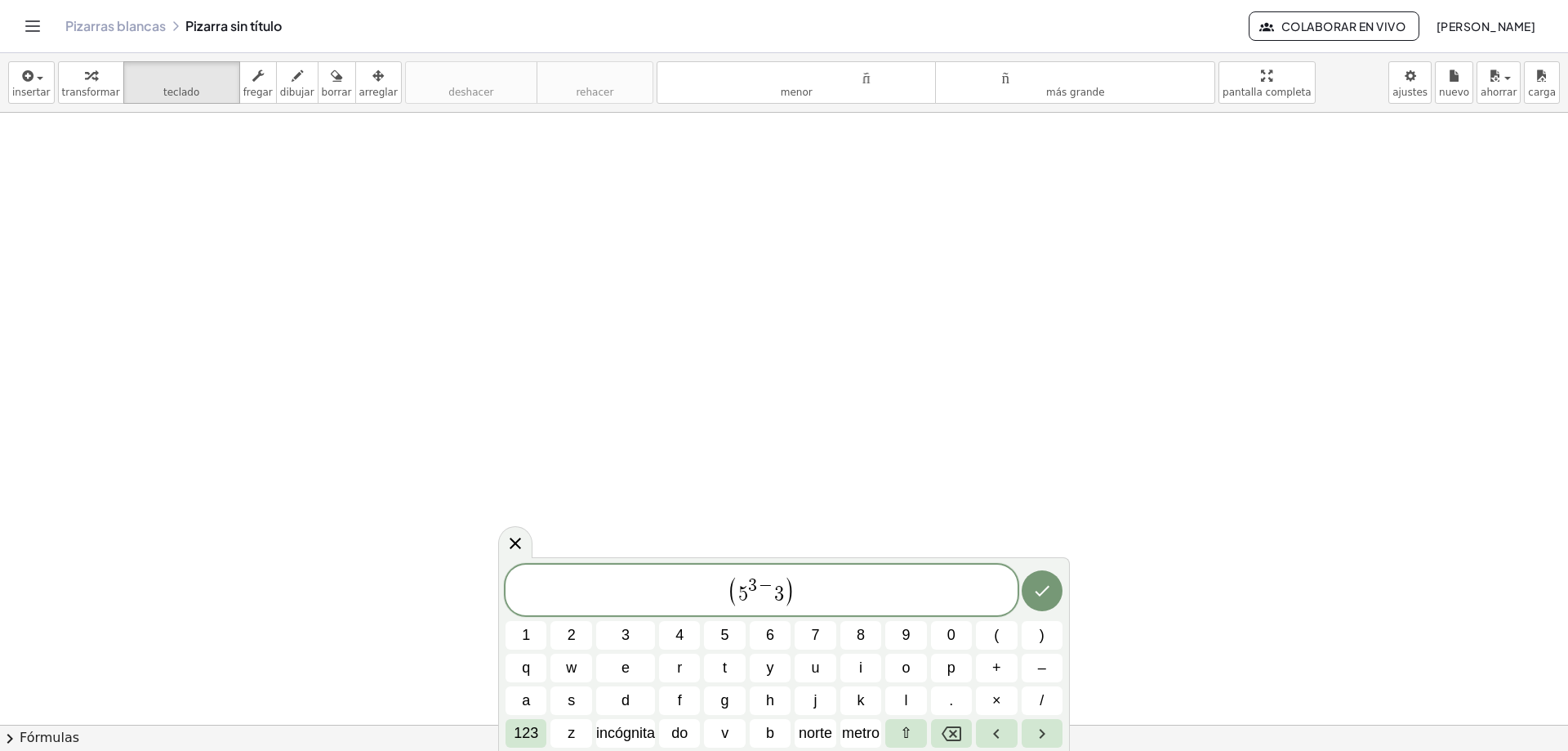
click at [783, 580] on span "5 3 − 3 ​" at bounding box center [761, 590] width 46 height 26
click at [528, 733] on font "123" at bounding box center [525, 733] width 24 height 16
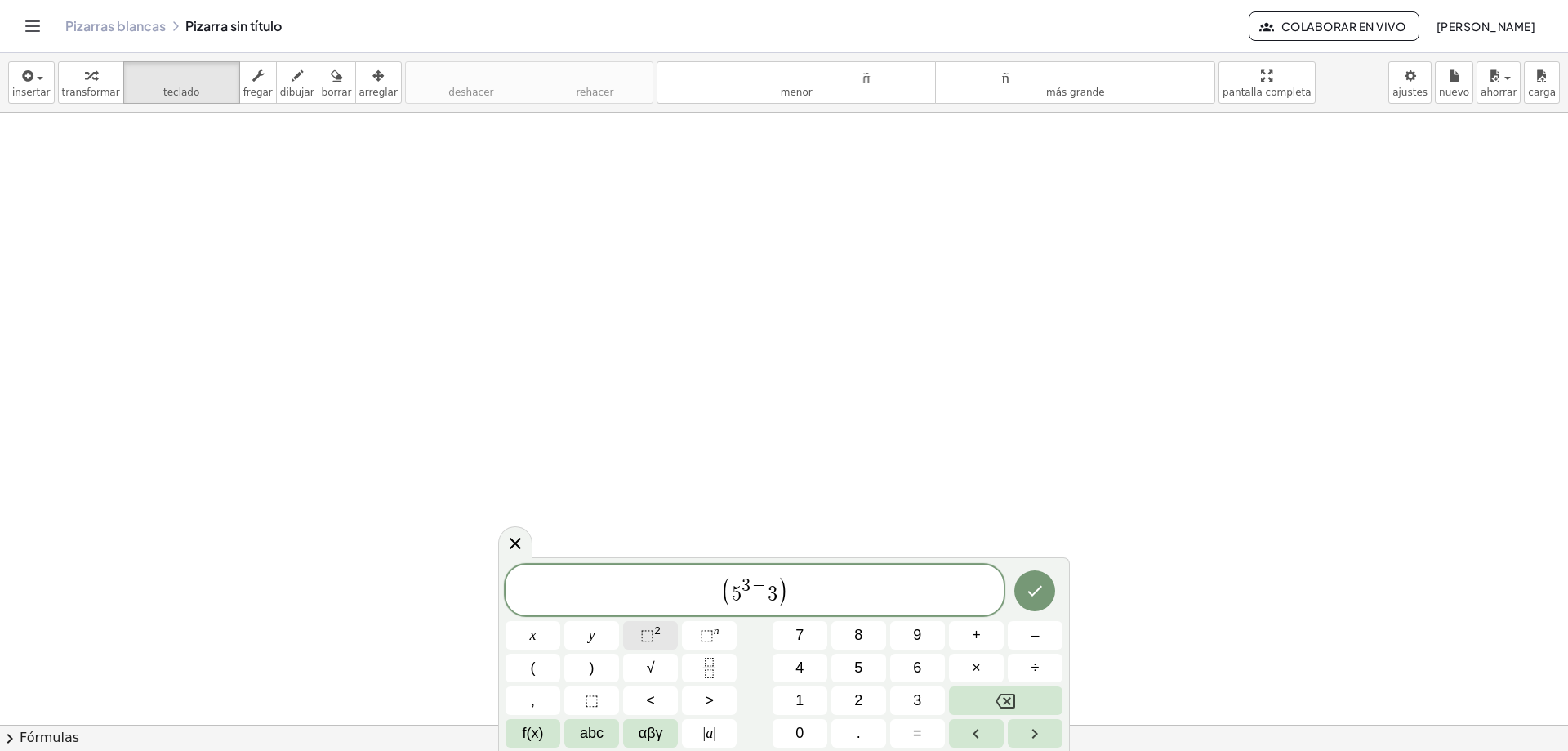
click at [659, 629] on sup "2" at bounding box center [657, 630] width 7 height 13
click at [798, 590] on span "( 5 3 − 3 2 ​ )" at bounding box center [755, 591] width 499 height 34
click at [1046, 662] on button "÷" at bounding box center [1035, 667] width 54 height 28
click at [807, 669] on button "4" at bounding box center [800, 667] width 54 height 28
click at [1030, 597] on icon "Hecho" at bounding box center [1034, 591] width 19 height 19
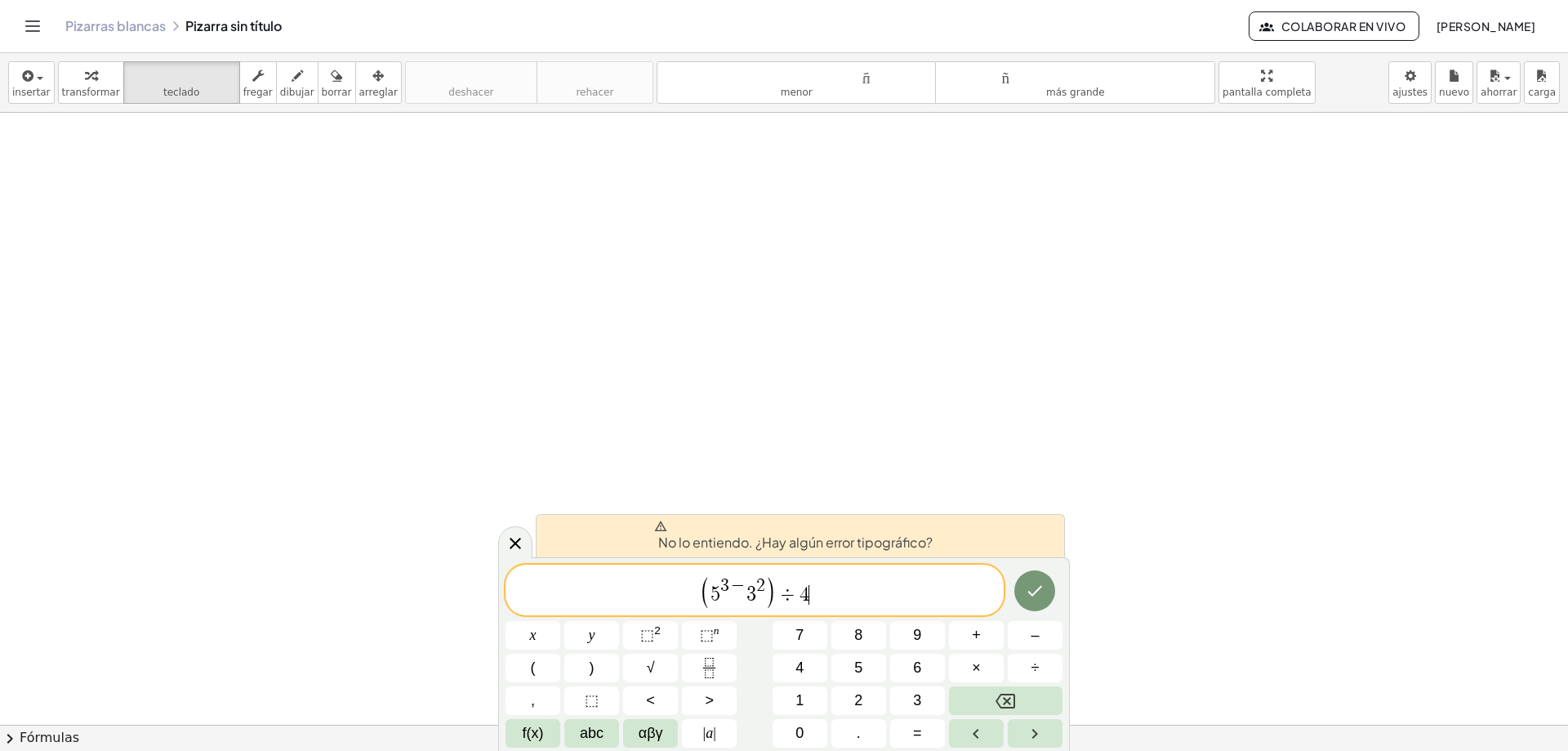
click at [726, 582] on span "3" at bounding box center [724, 585] width 9 height 18
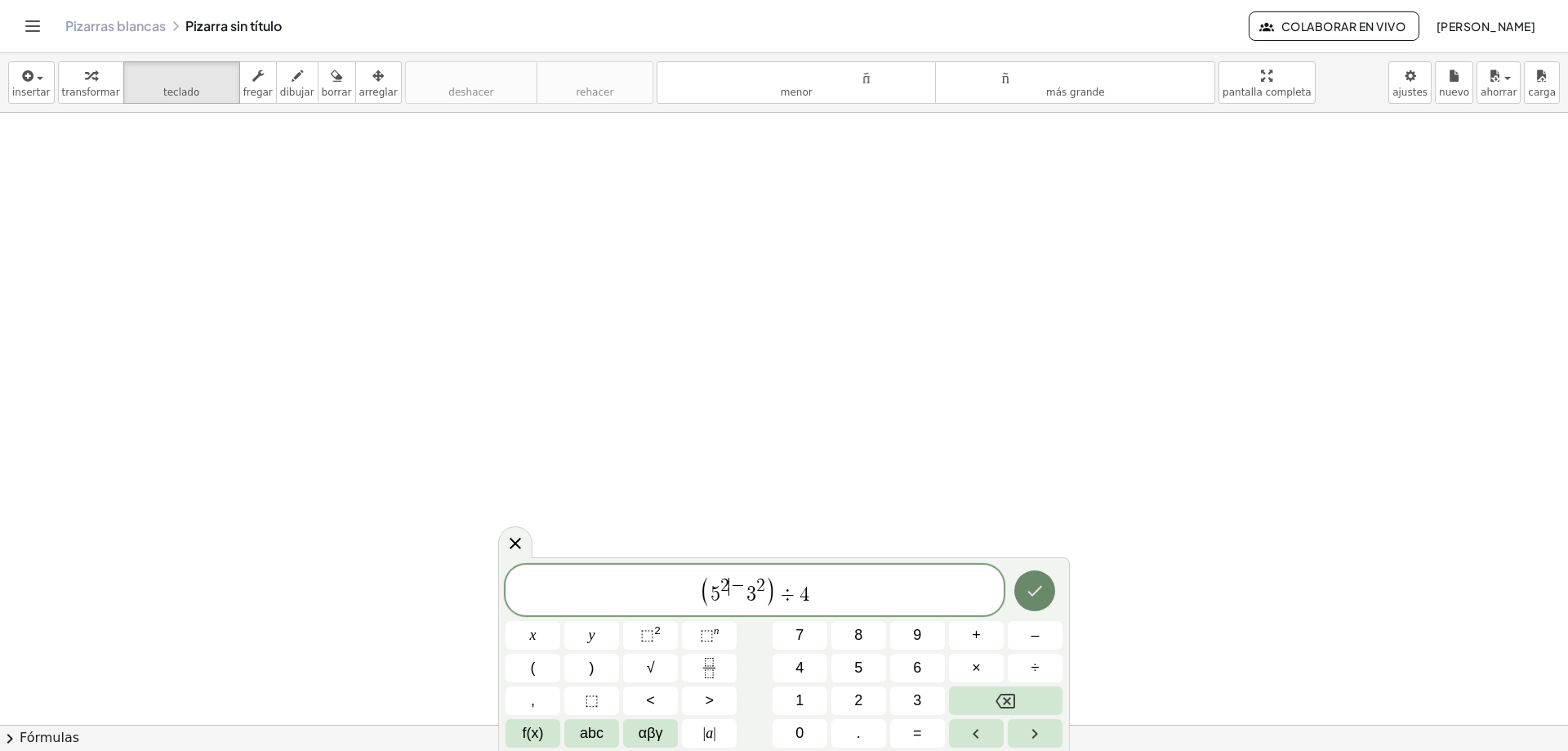
click at [1047, 593] on button "Hecho" at bounding box center [1035, 591] width 41 height 41
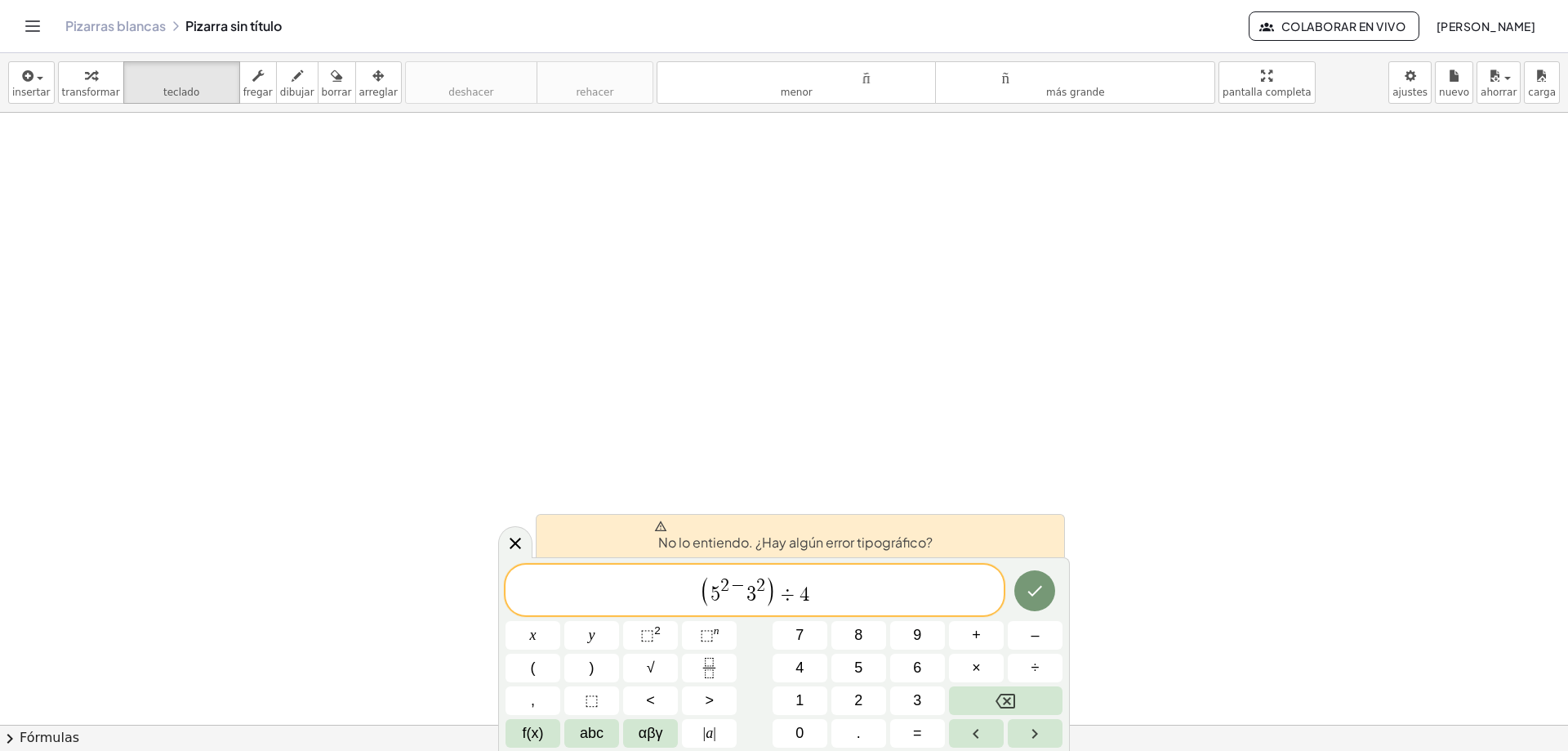
scroll to position [272, 0]
drag, startPoint x: 771, startPoint y: 599, endPoint x: 771, endPoint y: 590, distance: 9.0
click at [771, 590] on span ")" at bounding box center [771, 591] width 12 height 31
click at [618, 589] on span "( 5 2 − 3 2 ​ ) ÷ 4" at bounding box center [755, 591] width 499 height 34
click at [1020, 582] on button "Hecho" at bounding box center [1035, 591] width 41 height 41
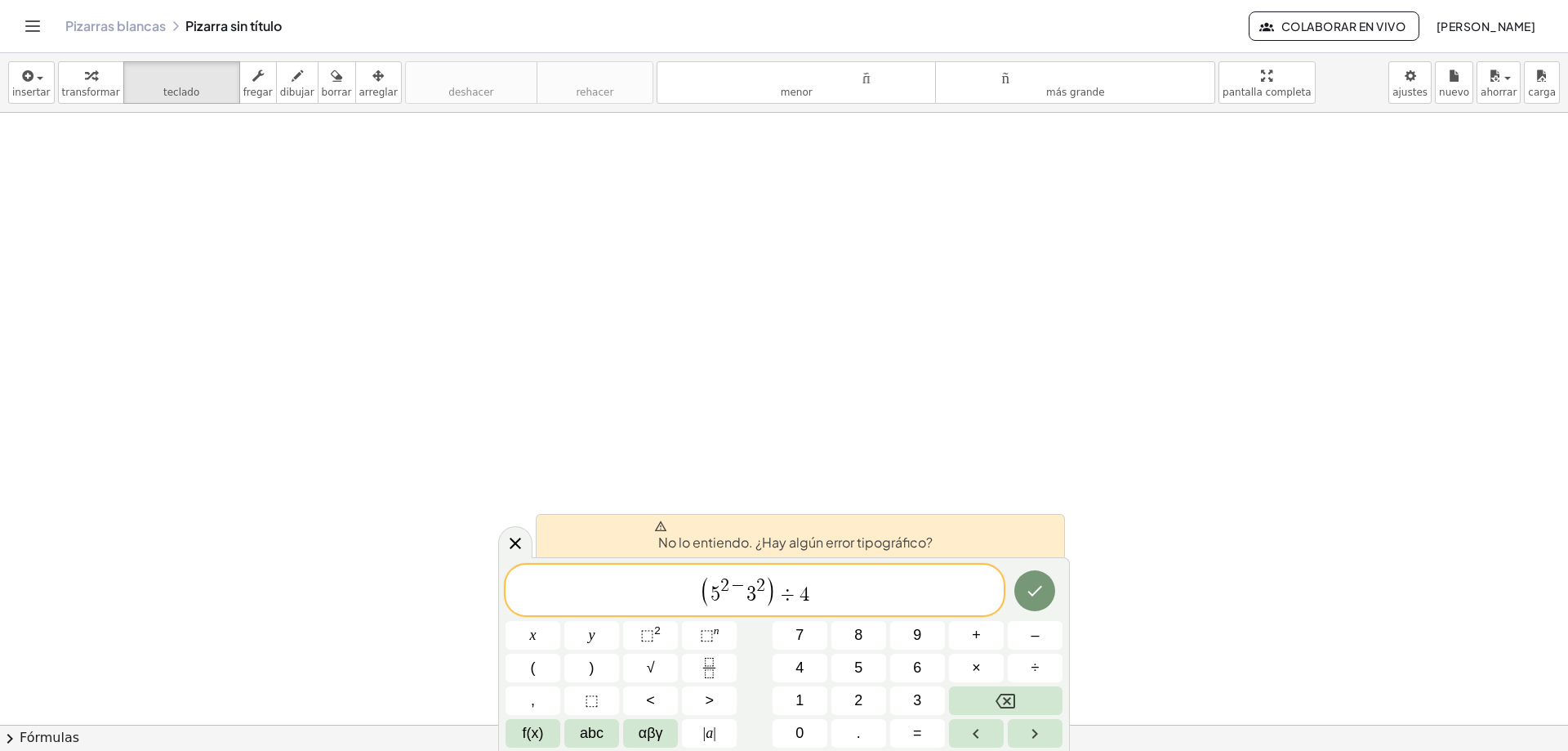
click at [560, 621] on div at bounding box center [533, 635] width 54 height 28
click at [767, 601] on span ")" at bounding box center [771, 591] width 12 height 31
click at [778, 592] on span "÷" at bounding box center [788, 595] width 23 height 19
click at [799, 590] on span "( 5 2 − 3 2 ) ​ ÷ 4" at bounding box center [755, 591] width 499 height 34
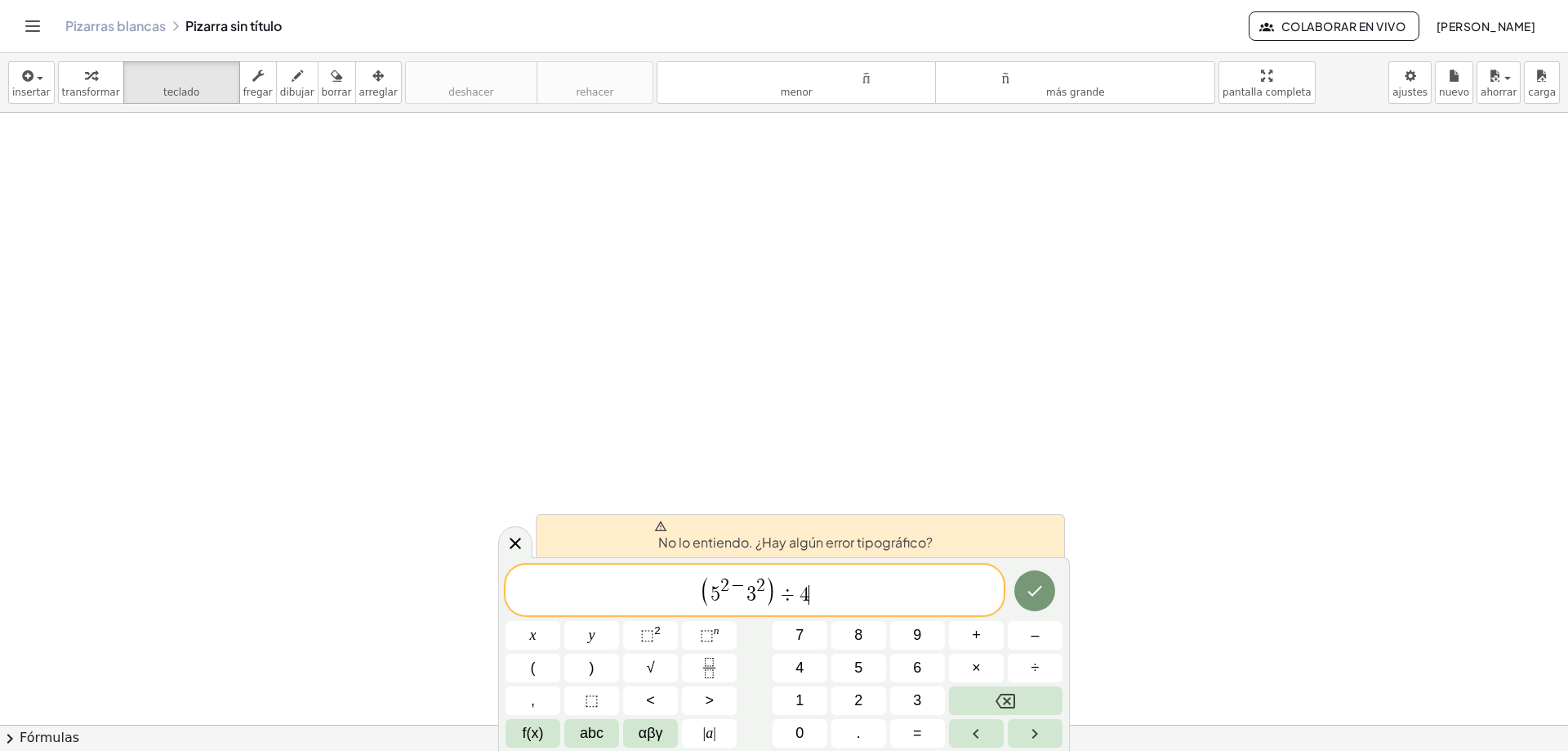
click at [848, 591] on span "( 5 2 − 3 2 ) ÷ 4 ​" at bounding box center [755, 591] width 499 height 34
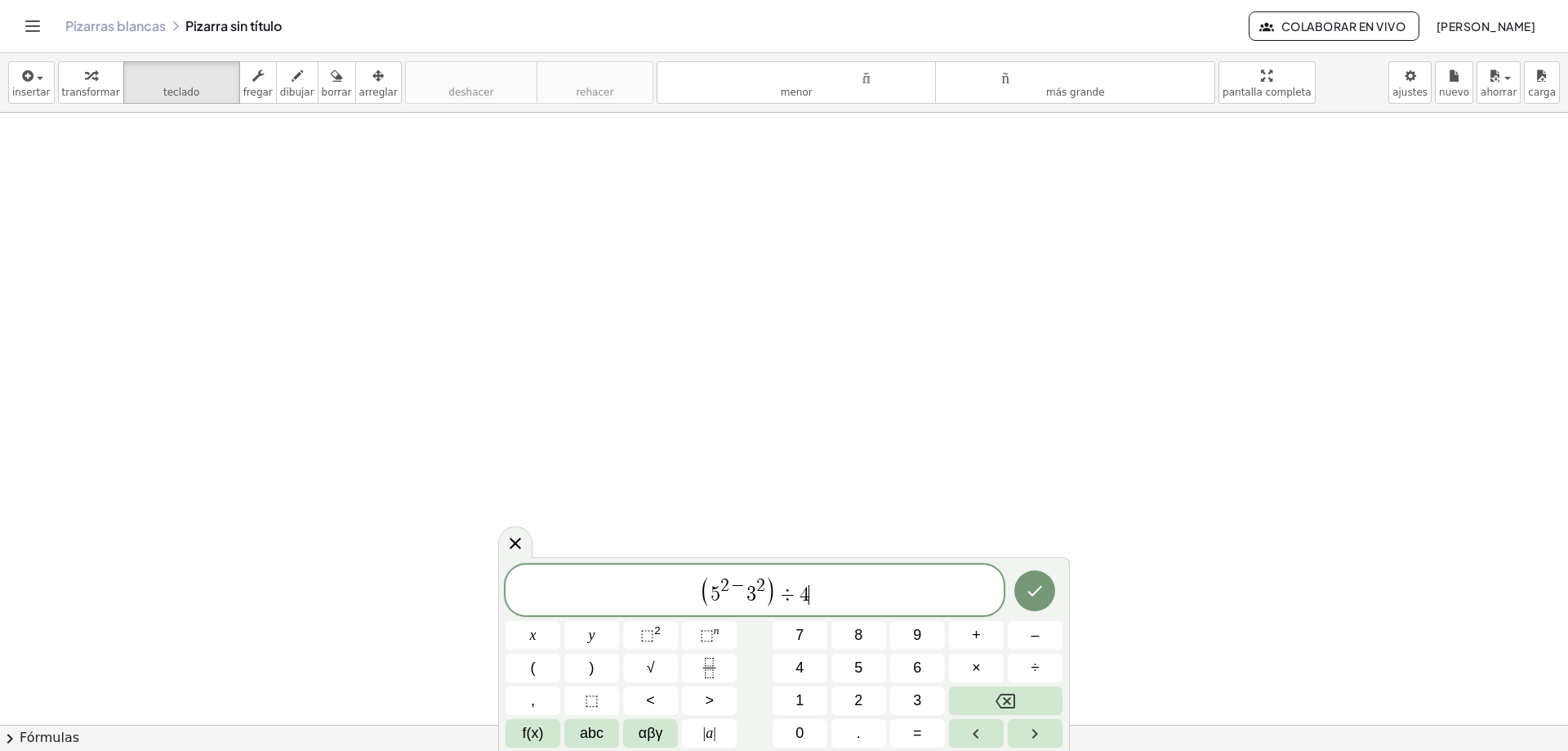
scroll to position [963, 0]
click at [1029, 591] on icon "Hecho" at bounding box center [1035, 590] width 15 height 11
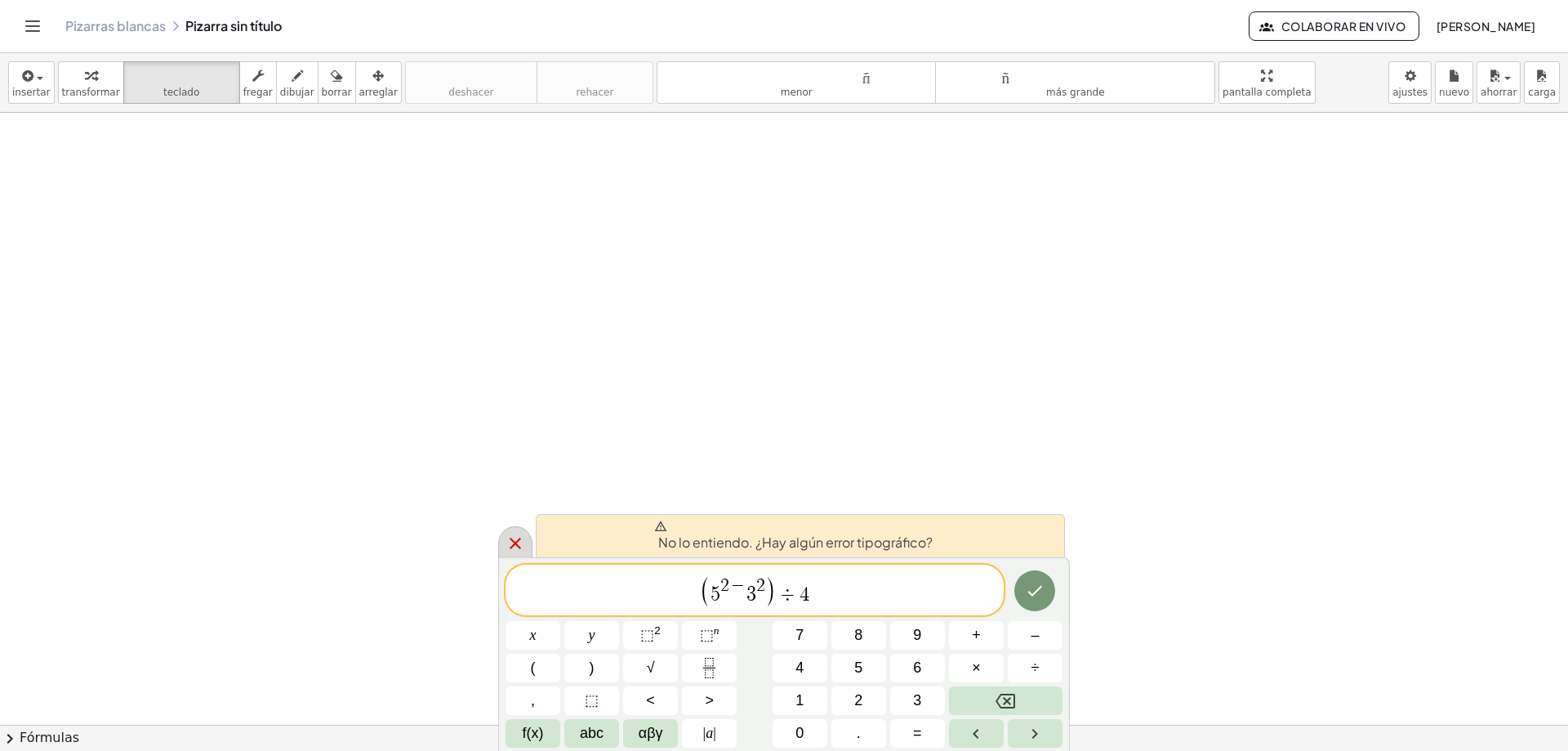
click at [511, 529] on div at bounding box center [515, 541] width 34 height 32
click at [510, 529] on div at bounding box center [784, 69] width 1568 height 1836
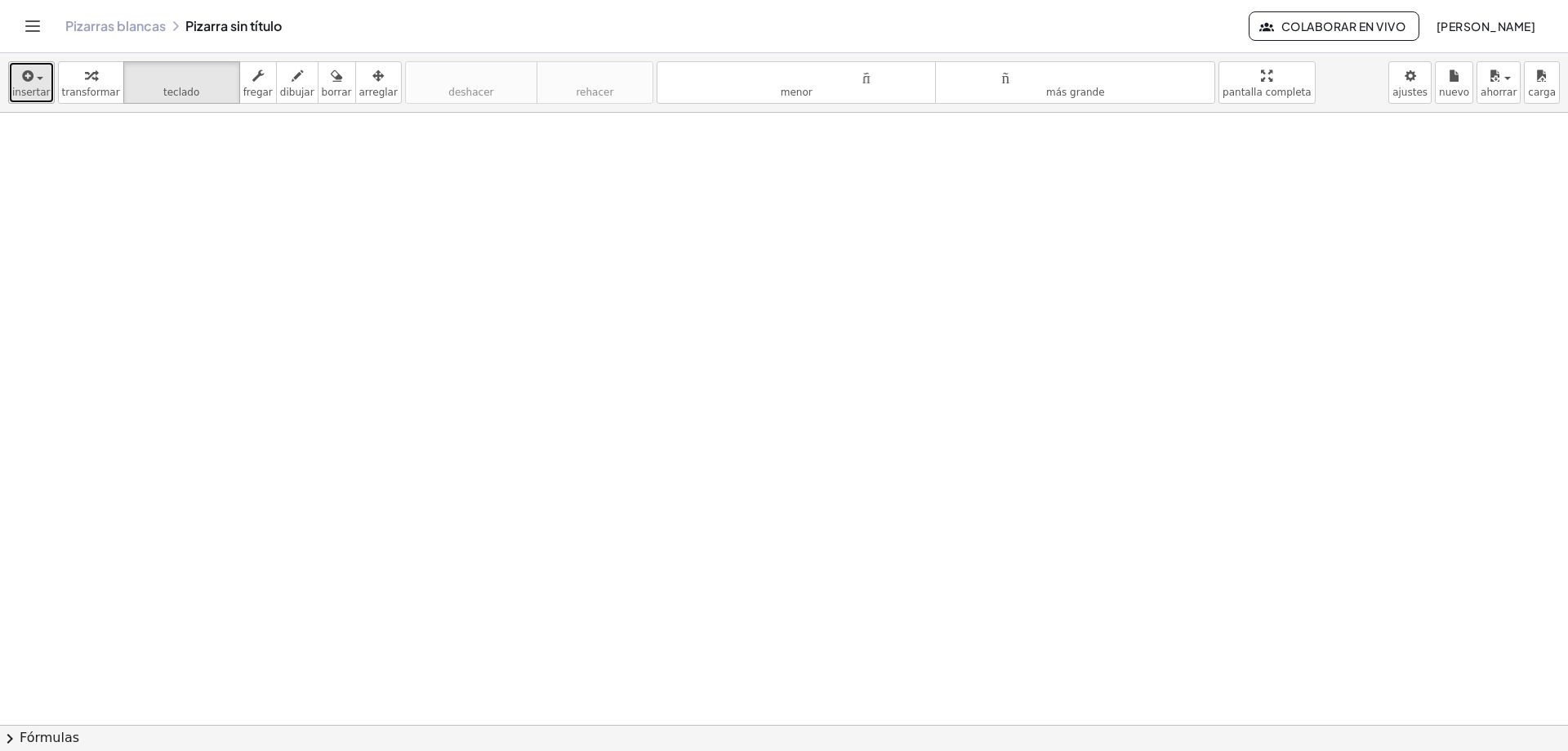
click at [28, 85] on icon "button" at bounding box center [26, 76] width 15 height 19
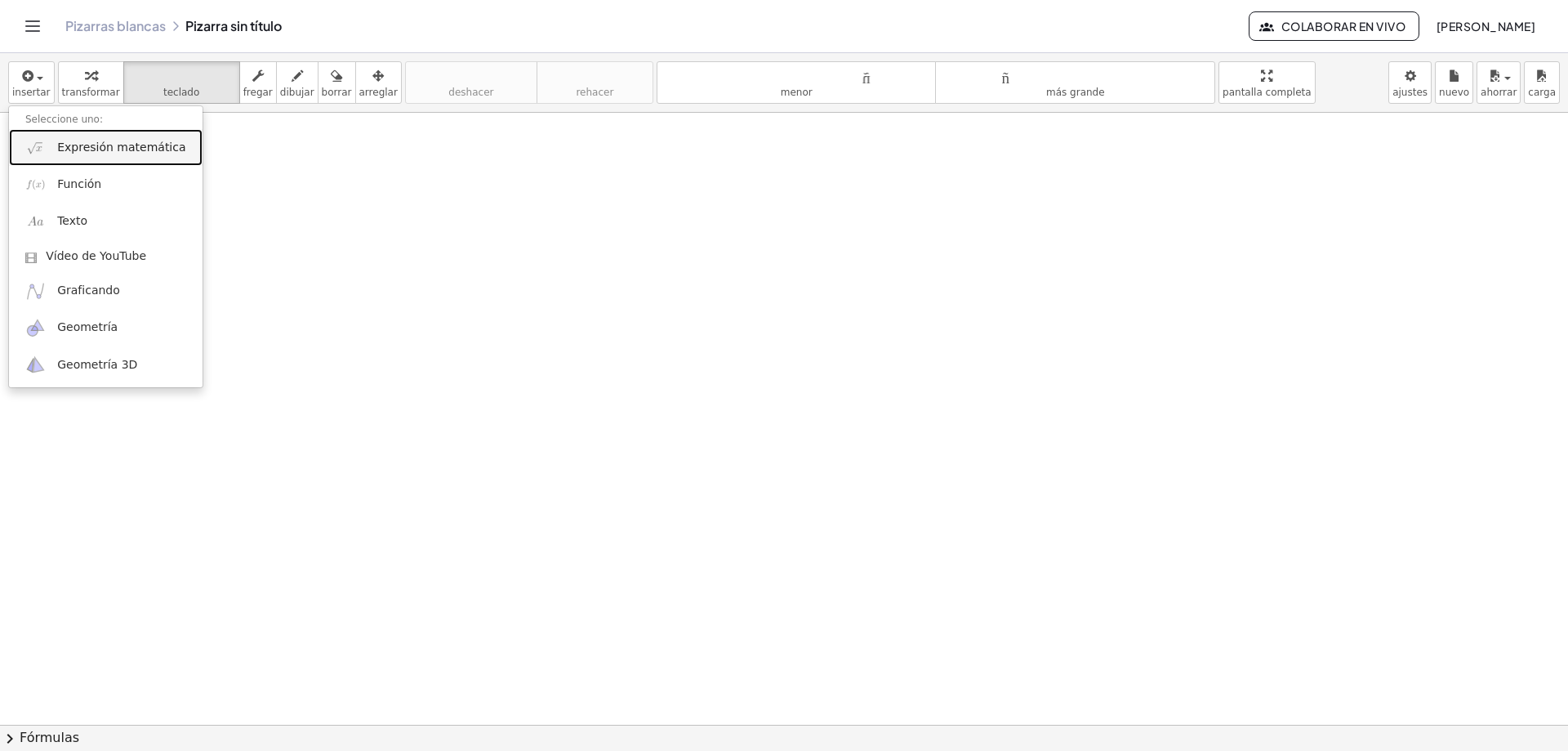
click at [127, 143] on font "Expresión matemática" at bounding box center [121, 147] width 128 height 13
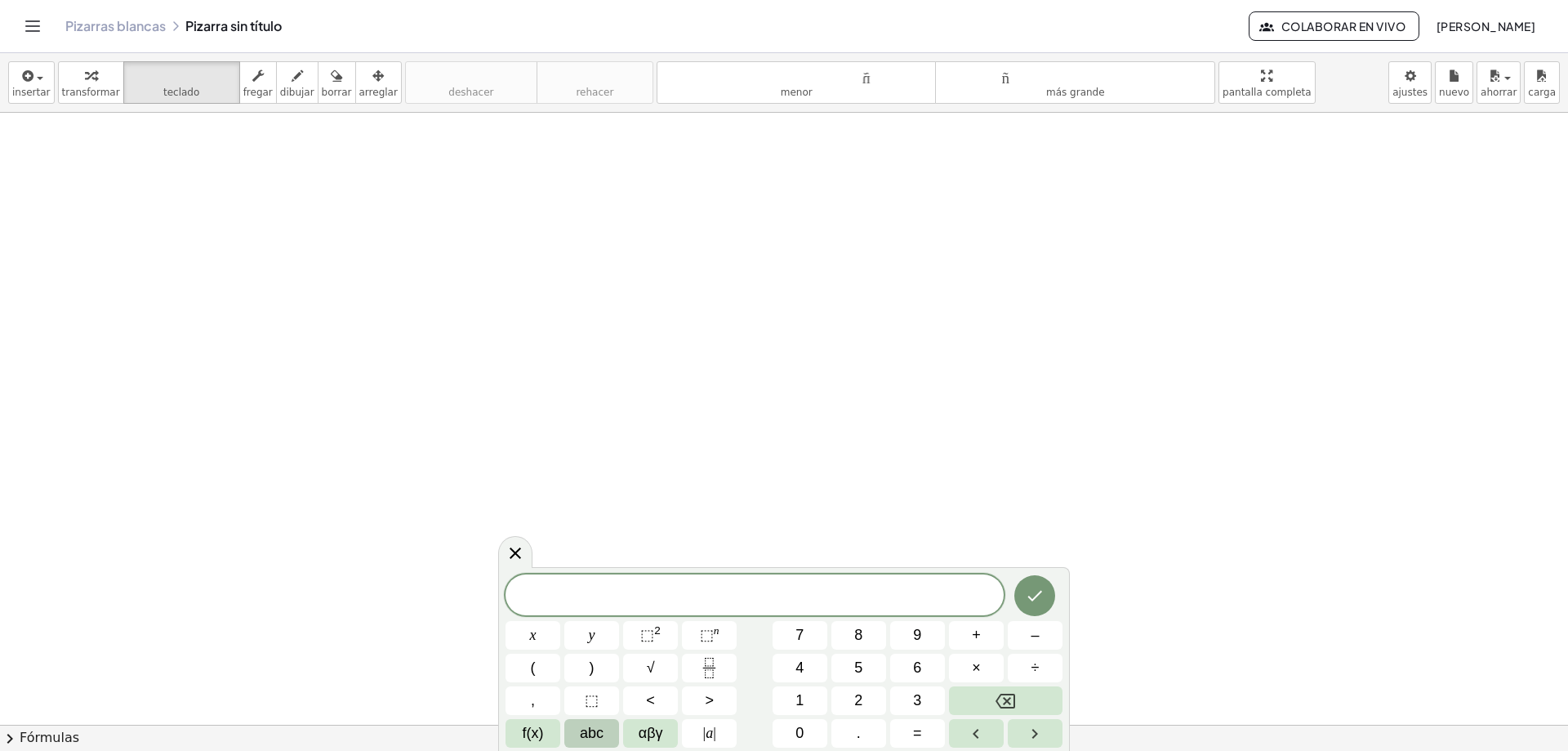
click at [599, 732] on span "abc" at bounding box center [592, 733] width 23 height 22
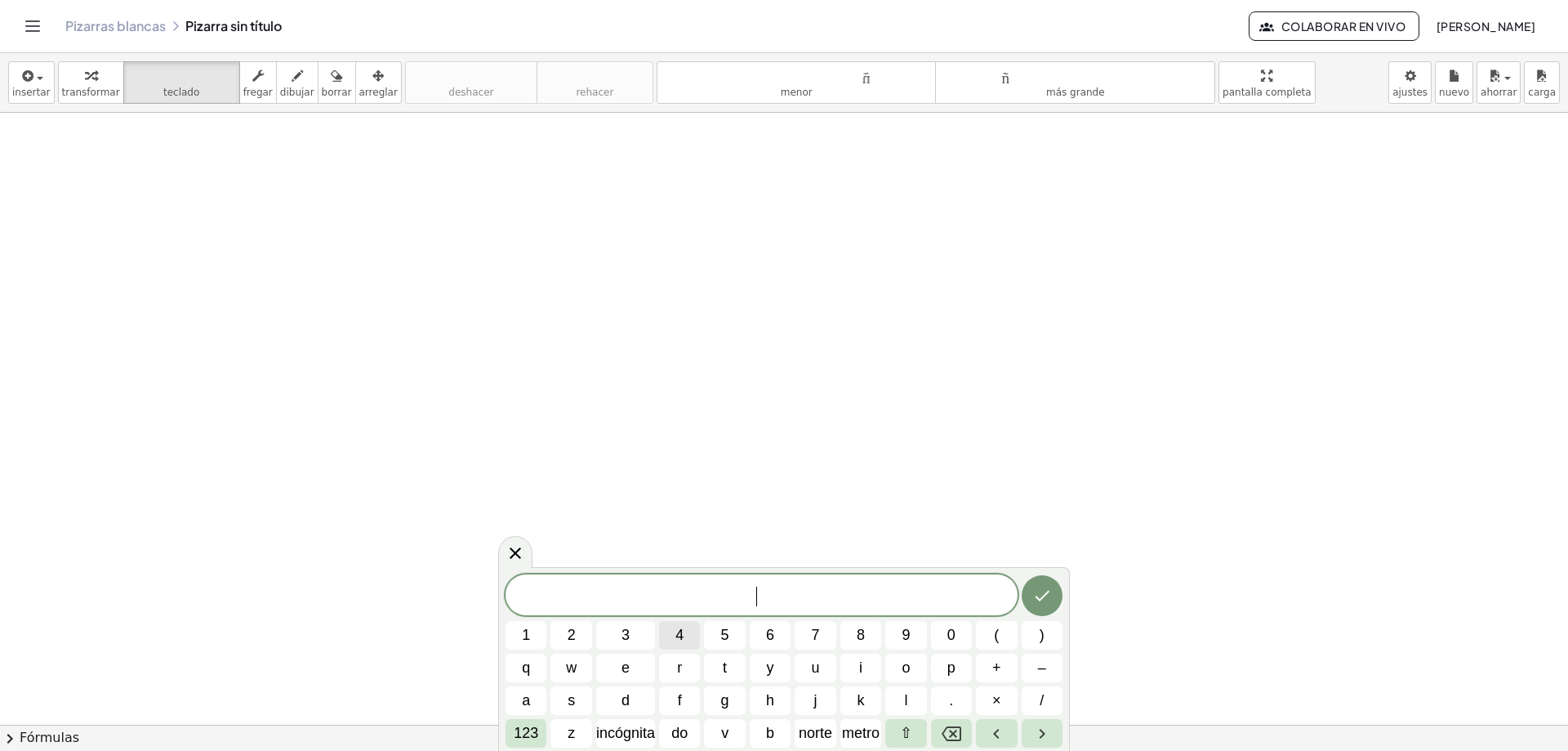
click at [669, 634] on button "4" at bounding box center [679, 635] width 41 height 28
click at [715, 631] on button "5" at bounding box center [725, 635] width 41 height 28
click at [524, 733] on font "123" at bounding box center [525, 733] width 24 height 16
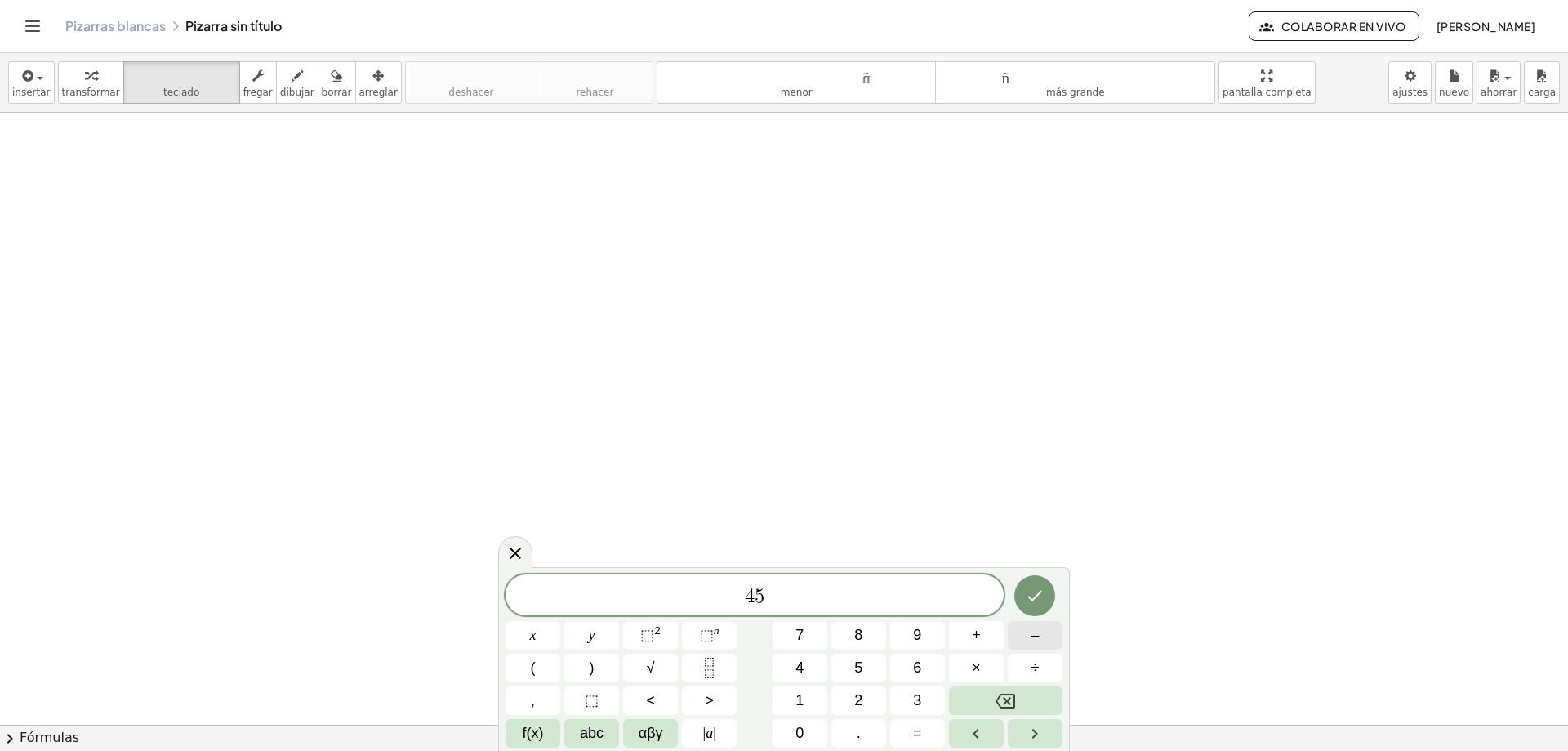
click at [1043, 625] on button "–" at bounding box center [1035, 635] width 54 height 28
click at [994, 692] on button "Backspace" at bounding box center [1005, 700] width 114 height 28
click at [711, 669] on icon "Fraction" at bounding box center [709, 668] width 20 height 20
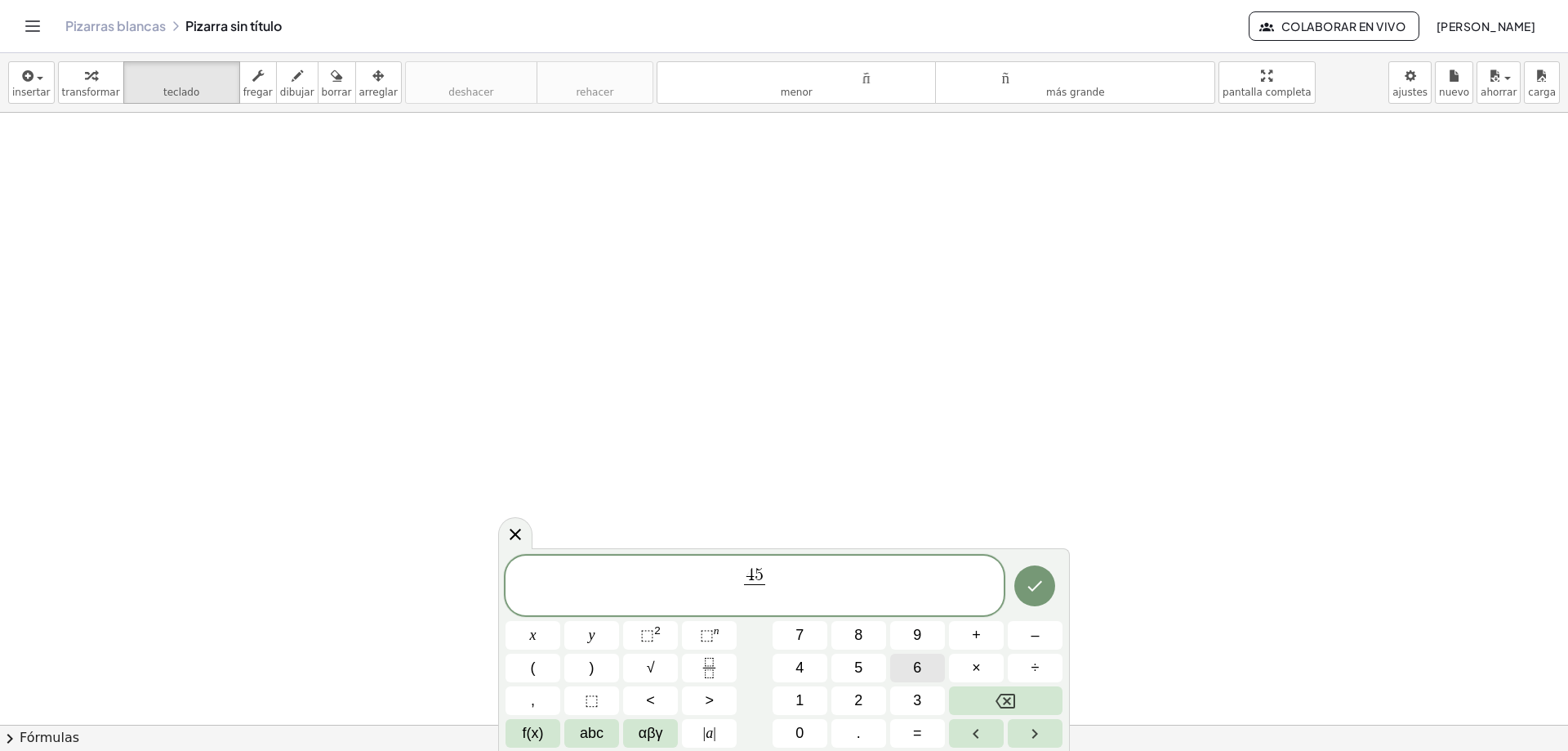
click at [917, 672] on span "6" at bounding box center [917, 668] width 8 height 22
click at [806, 735] on button "0" at bounding box center [800, 733] width 54 height 28
click at [1037, 580] on icon "Hecho" at bounding box center [1034, 585] width 19 height 19
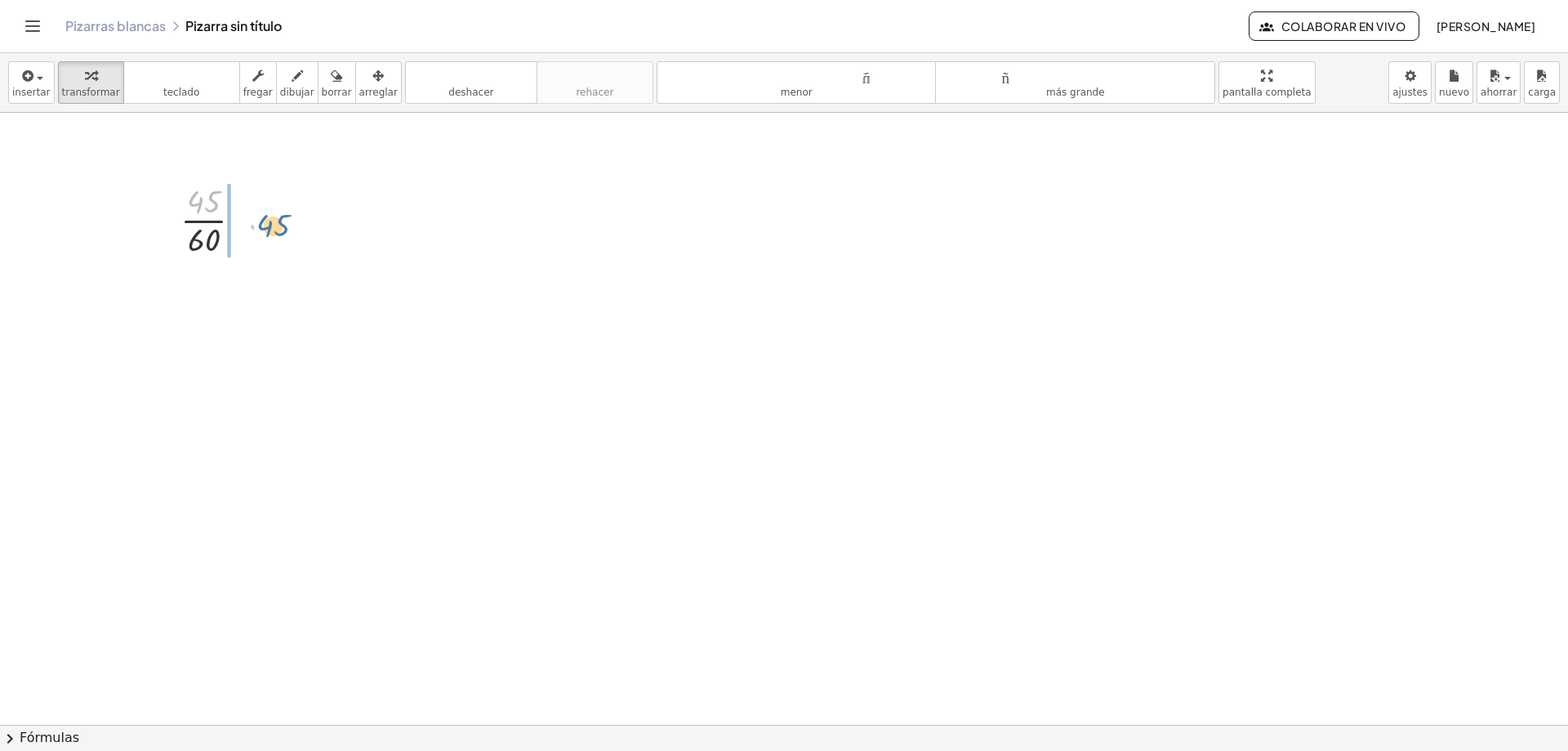
drag, startPoint x: 212, startPoint y: 210, endPoint x: 281, endPoint y: 233, distance: 72.7
drag, startPoint x: 187, startPoint y: 232, endPoint x: 205, endPoint y: 239, distance: 19.3
click at [205, 239] on div at bounding box center [217, 219] width 145 height 82
drag, startPoint x: 182, startPoint y: 317, endPoint x: 257, endPoint y: 304, distance: 76.1
click at [257, 304] on div at bounding box center [217, 301] width 145 height 82
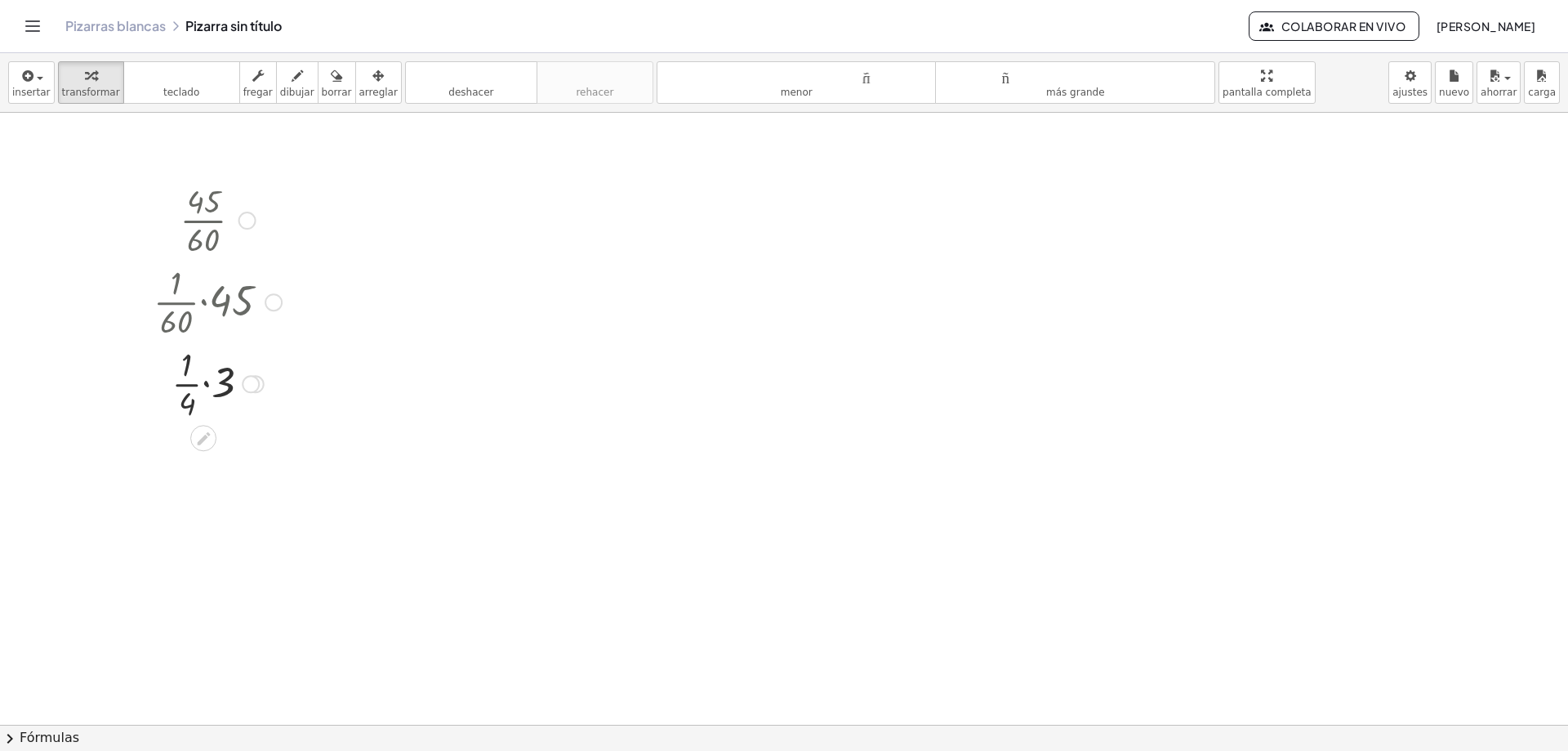
click at [276, 304] on div at bounding box center [274, 302] width 18 height 18
click at [323, 268] on li "Regresa a esta línea" at bounding box center [391, 278] width 176 height 24
click at [278, 302] on div "Regresa a esta línea Copiar línea como LaTeX Derivación de copia como LaTeX" at bounding box center [274, 302] width 18 height 18
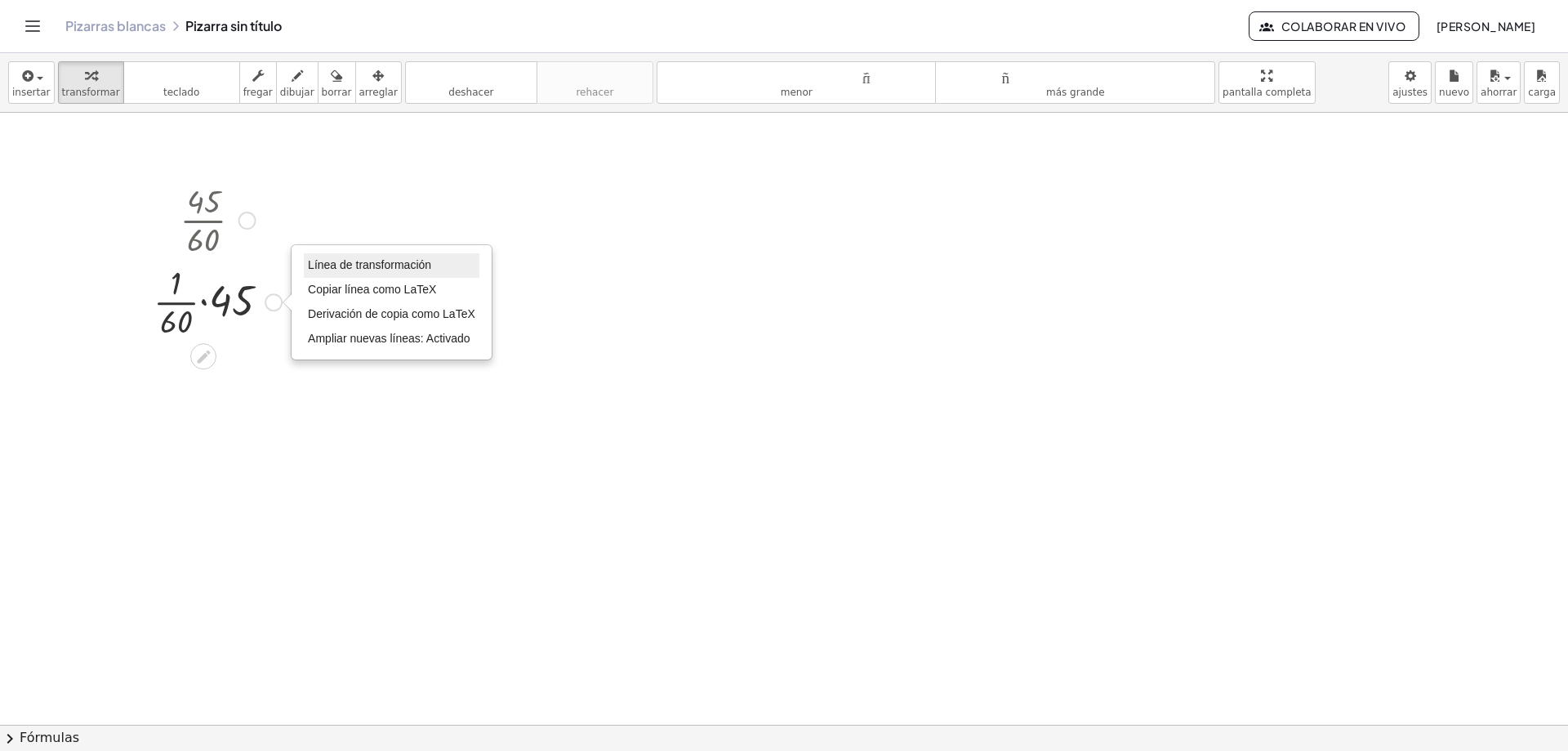
click at [324, 255] on li "Línea de transformación" at bounding box center [391, 265] width 176 height 24
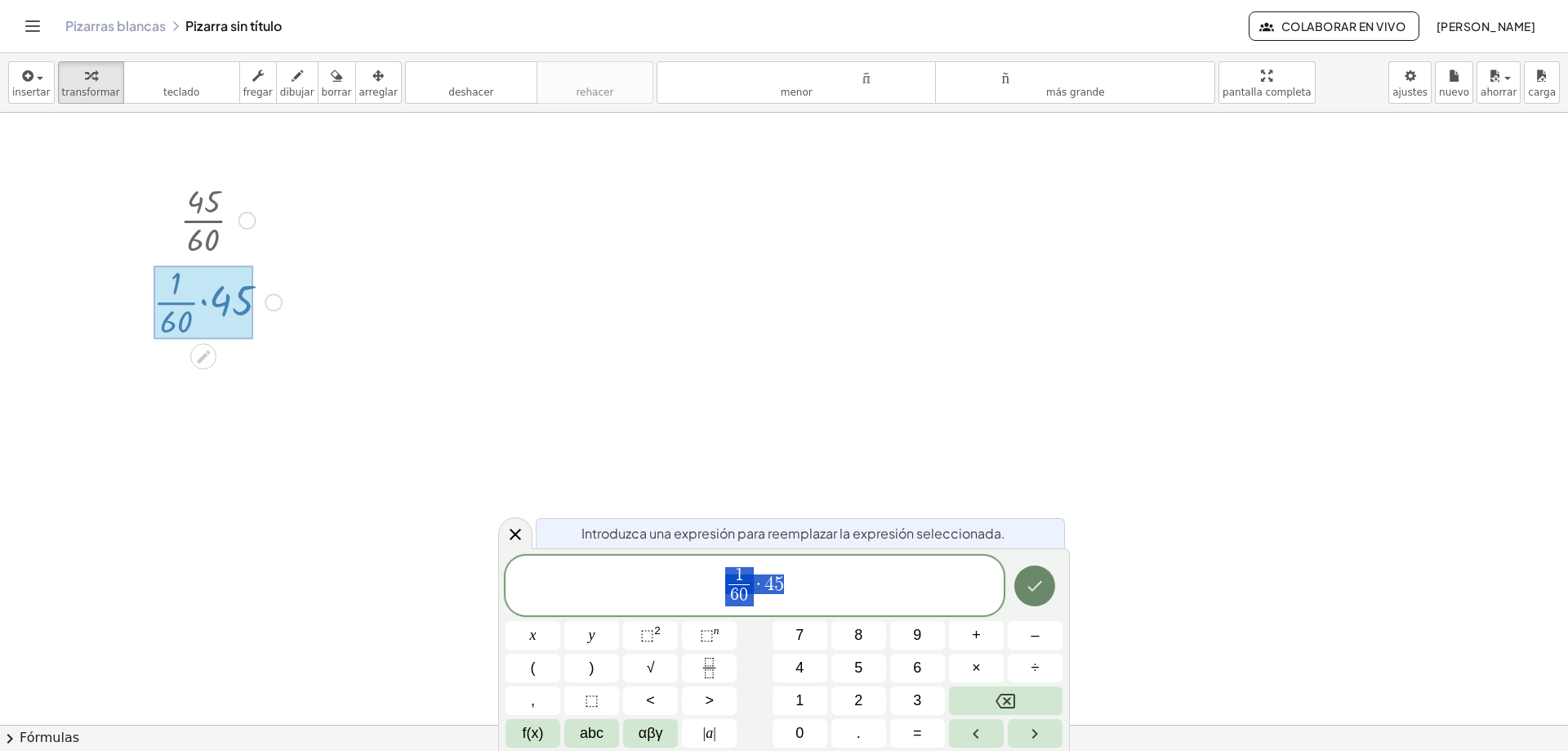
click at [1043, 584] on icon "Hecho" at bounding box center [1034, 585] width 19 height 19
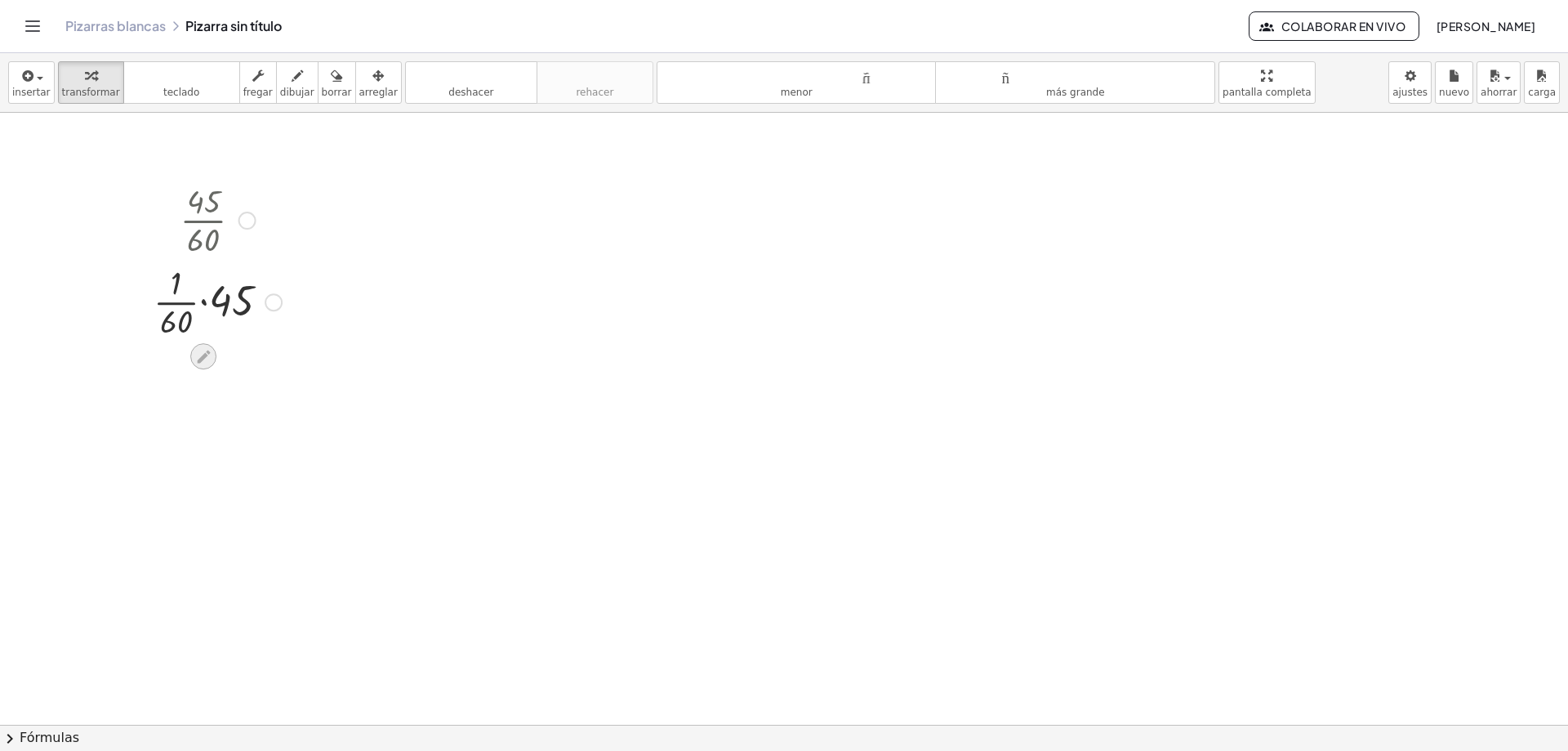
click at [194, 350] on div at bounding box center [203, 356] width 26 height 26
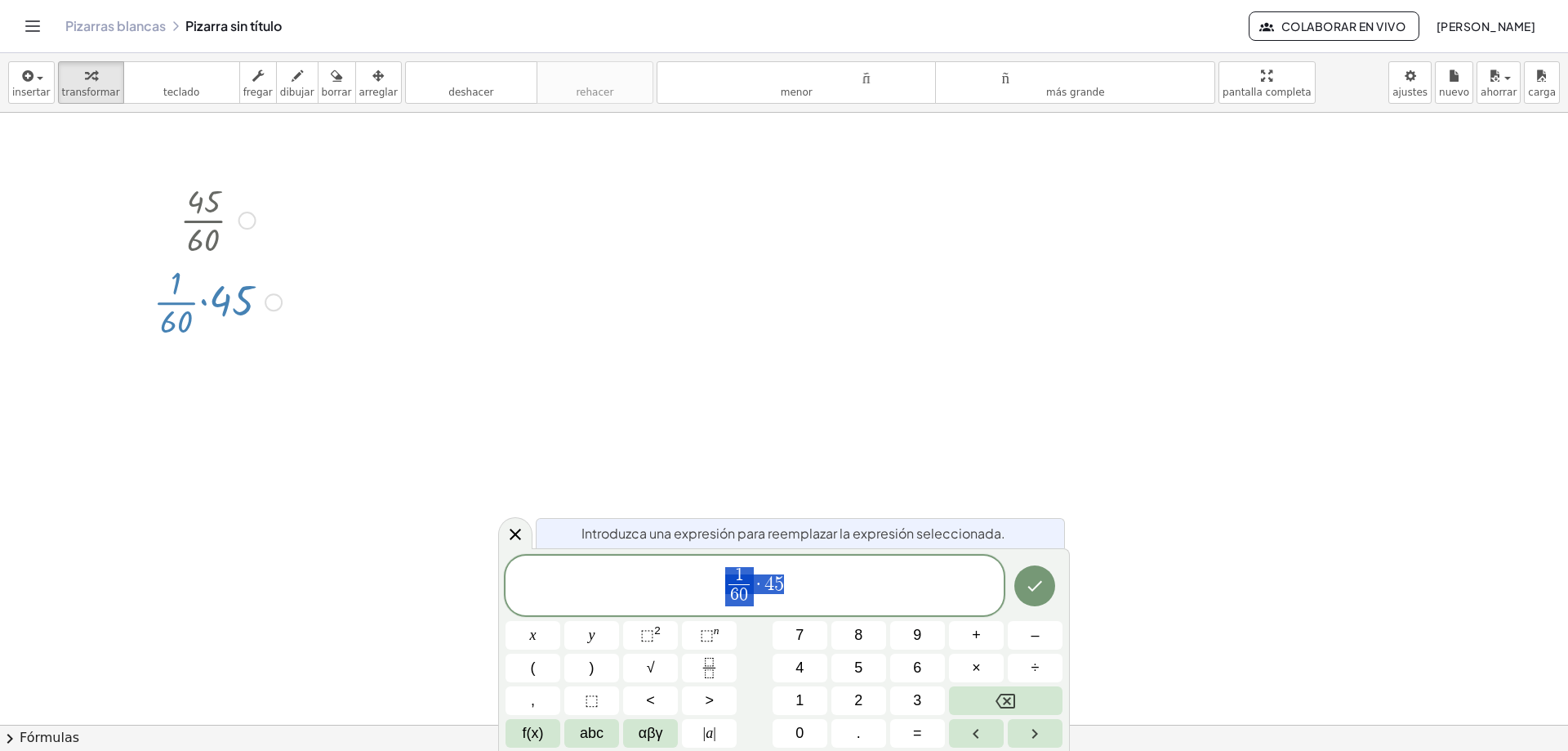
drag, startPoint x: 184, startPoint y: 317, endPoint x: 280, endPoint y: 300, distance: 97.5
click at [204, 302] on div "· · 1 · 60 · 45" at bounding box center [204, 302] width 0 height 0
drag, startPoint x: 278, startPoint y: 299, endPoint x: 183, endPoint y: 296, distance: 95.0
click at [204, 302] on div "· · 1 · 60 · 45" at bounding box center [204, 302] width 0 height 0
click at [247, 215] on div at bounding box center [247, 220] width 18 height 18
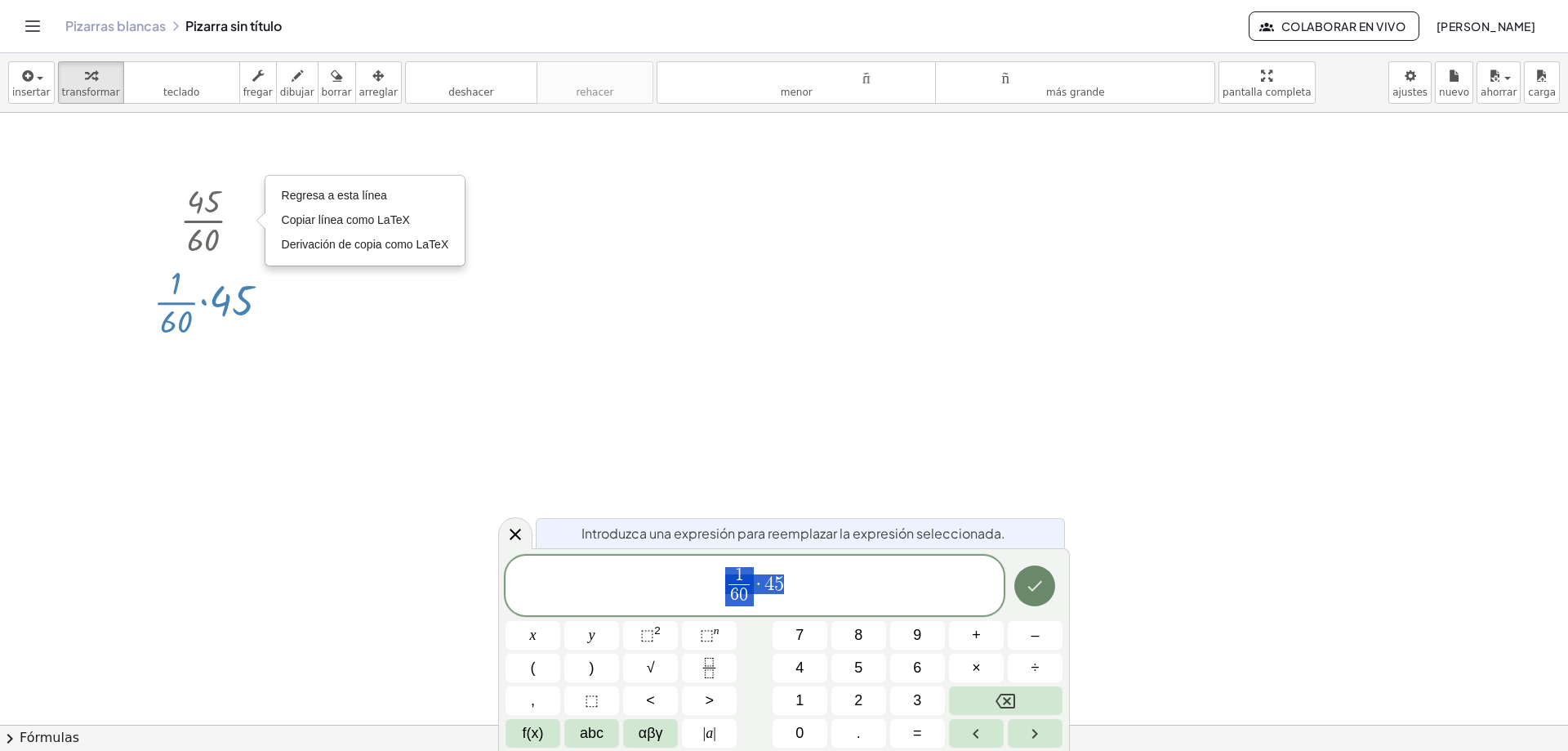
click at [1042, 583] on icon "Hecho" at bounding box center [1034, 585] width 19 height 19
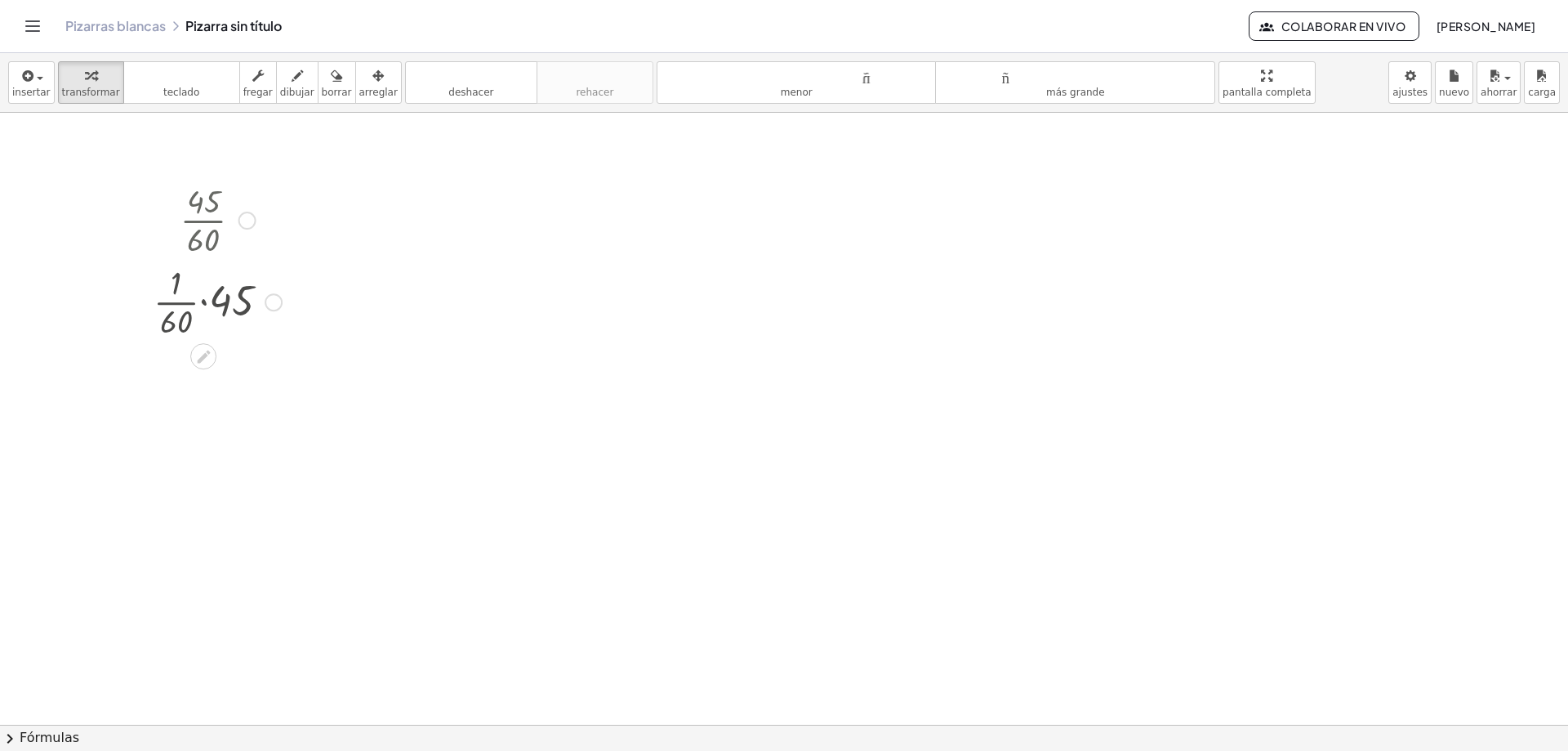
click at [1042, 583] on div at bounding box center [784, 69] width 1568 height 1836
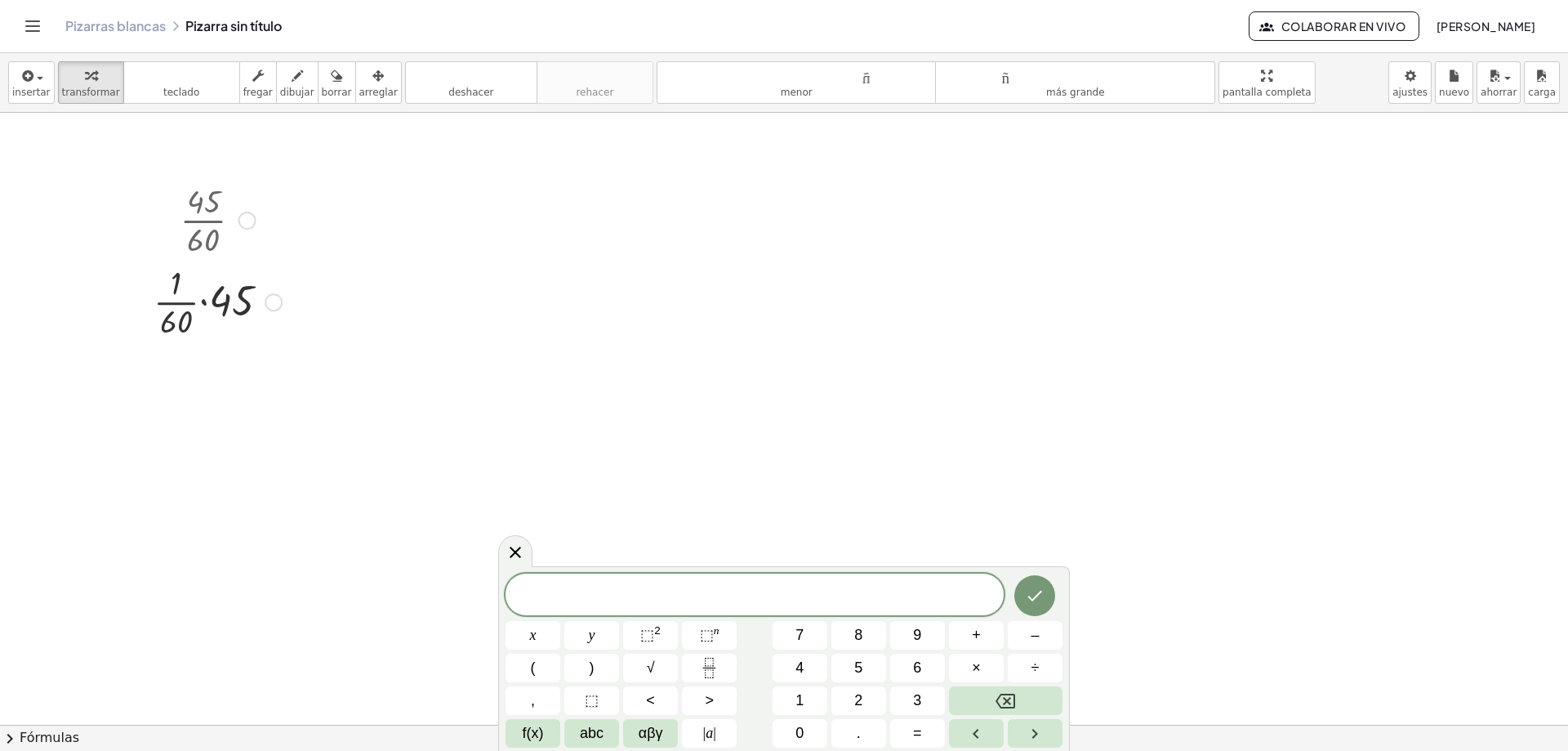
click at [199, 212] on div at bounding box center [217, 219] width 145 height 82
click at [245, 216] on div "Regresa a esta línea Copiar línea como LaTeX Derivación de copia como LaTeX" at bounding box center [247, 220] width 18 height 18
click at [210, 304] on div at bounding box center [217, 301] width 145 height 82
click at [417, 467] on div at bounding box center [784, 69] width 1568 height 1836
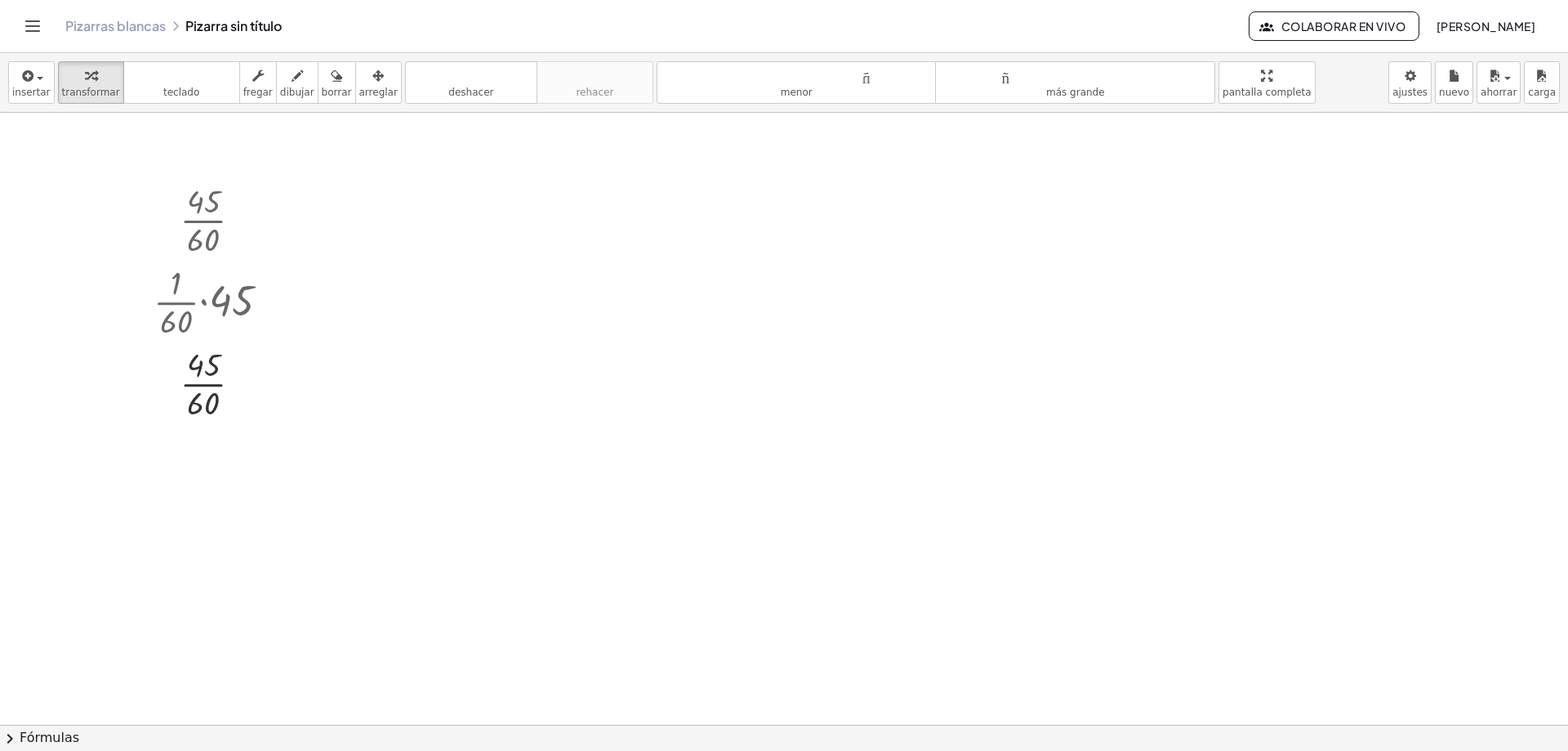
click at [572, 342] on div at bounding box center [784, 69] width 1568 height 1836
